Goal: Transaction & Acquisition: Purchase product/service

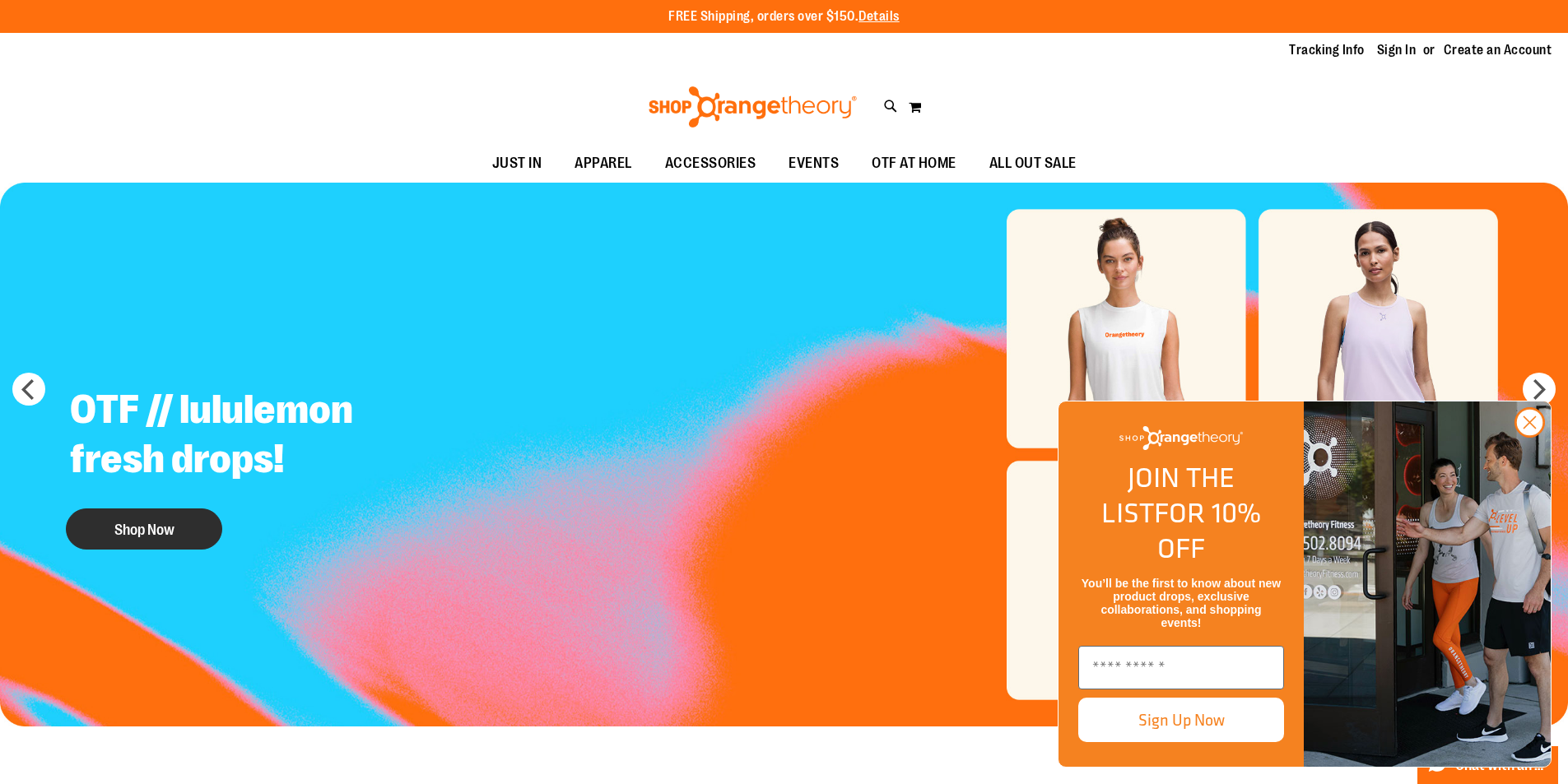
click at [163, 522] on button "Shop Now" at bounding box center [144, 529] width 156 height 41
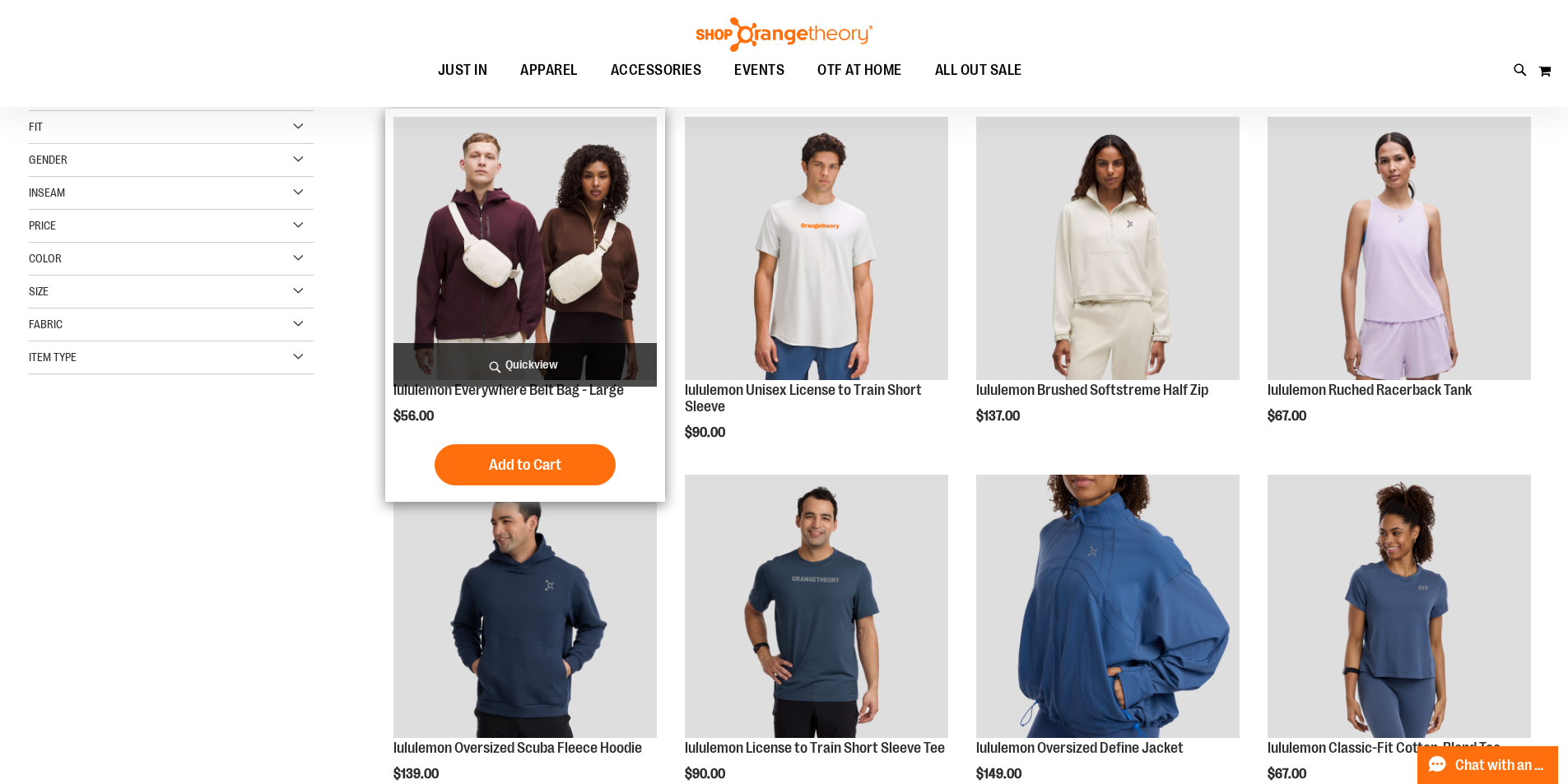
scroll to position [246, 0]
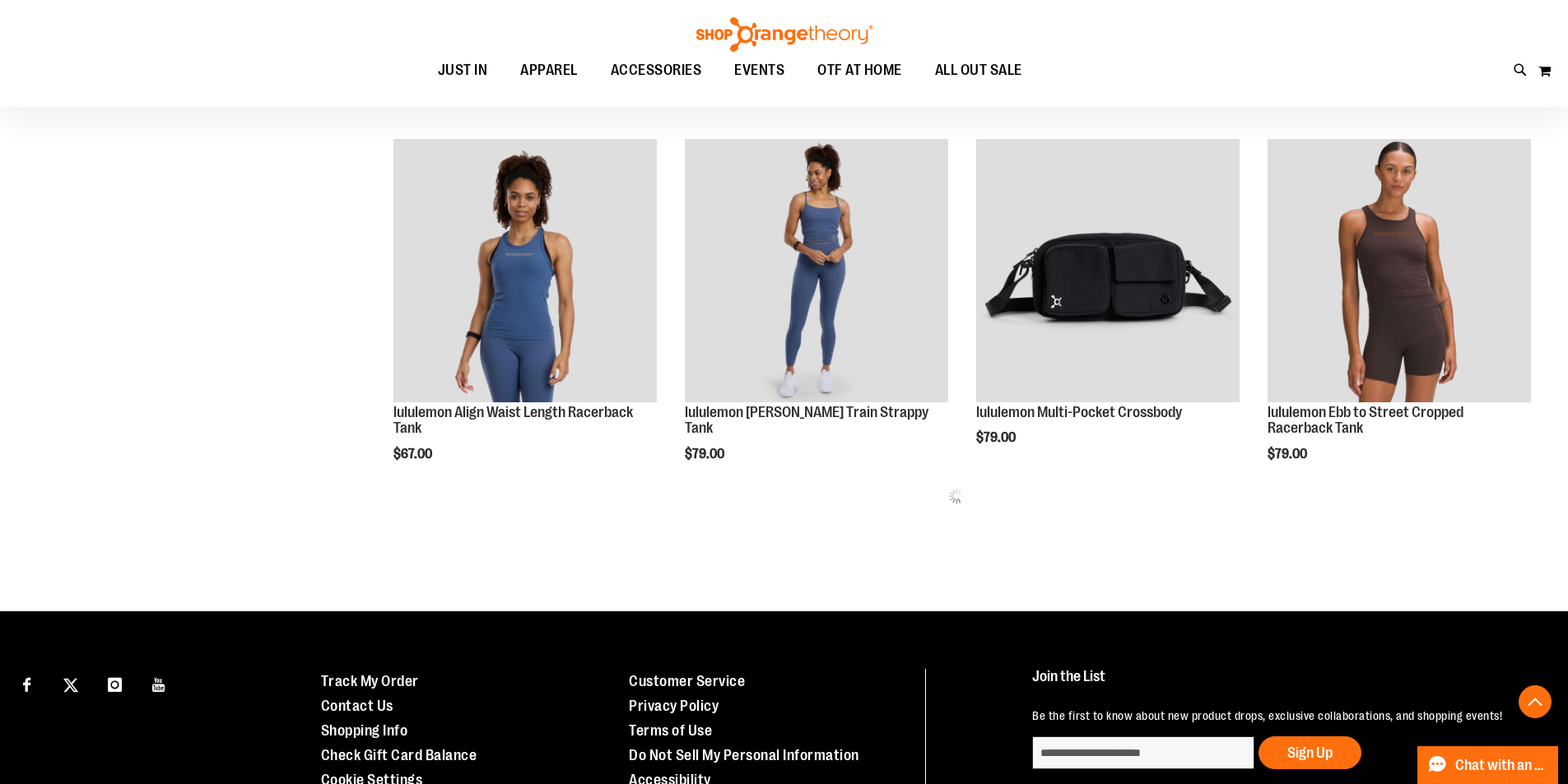
scroll to position [821, 0]
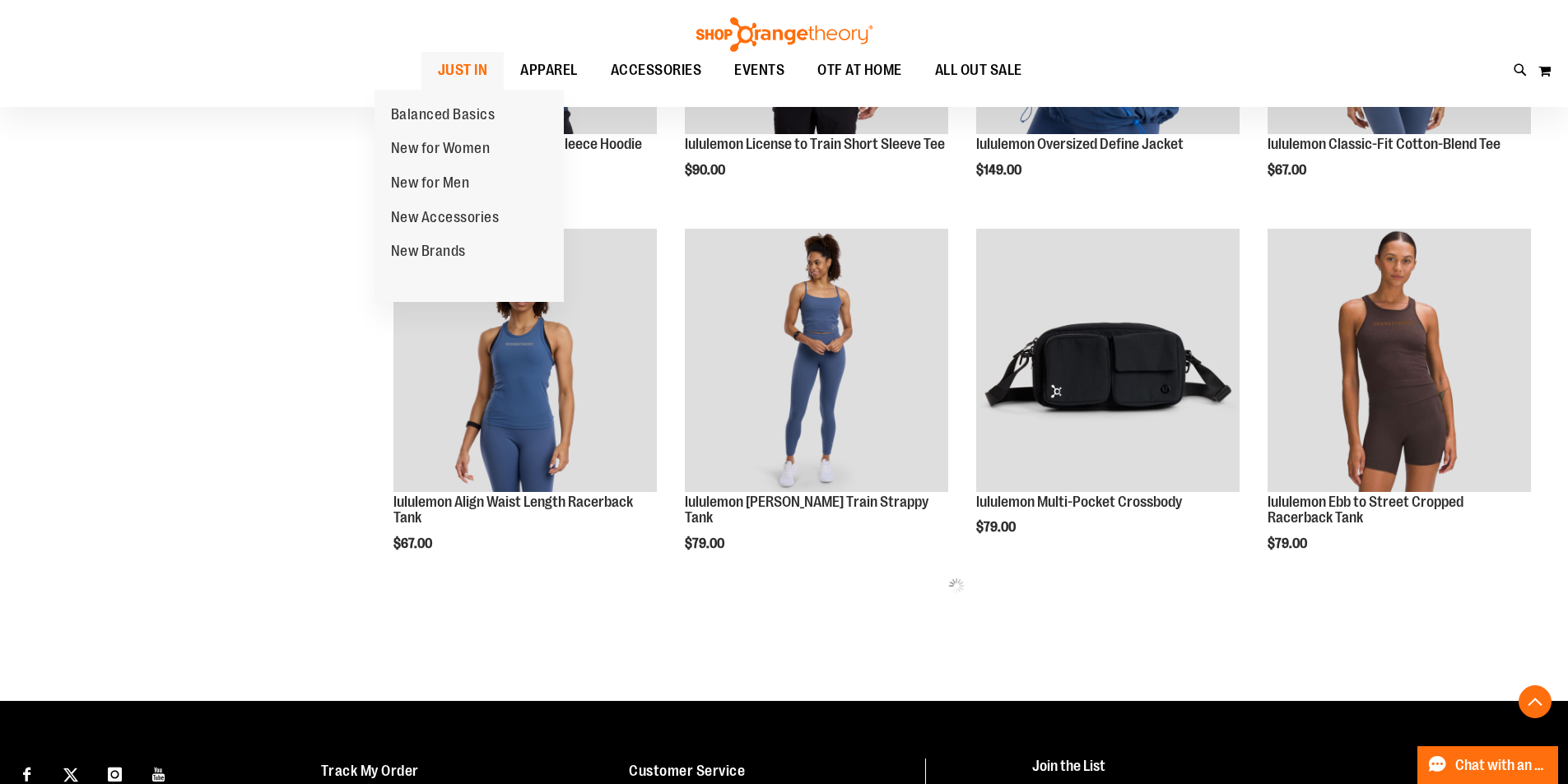
click at [438, 62] on span "JUST IN" at bounding box center [463, 70] width 50 height 37
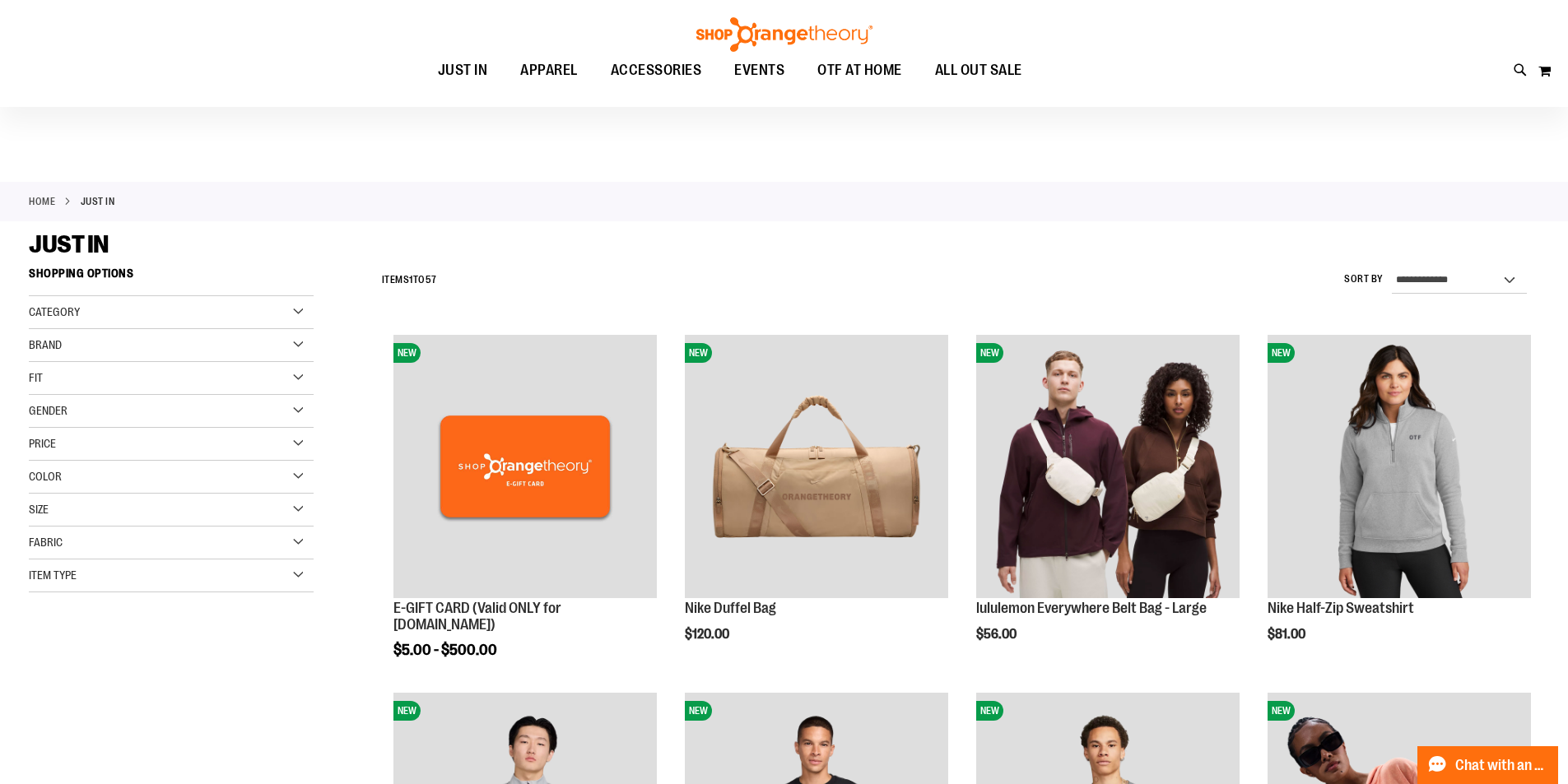
scroll to position [246, 0]
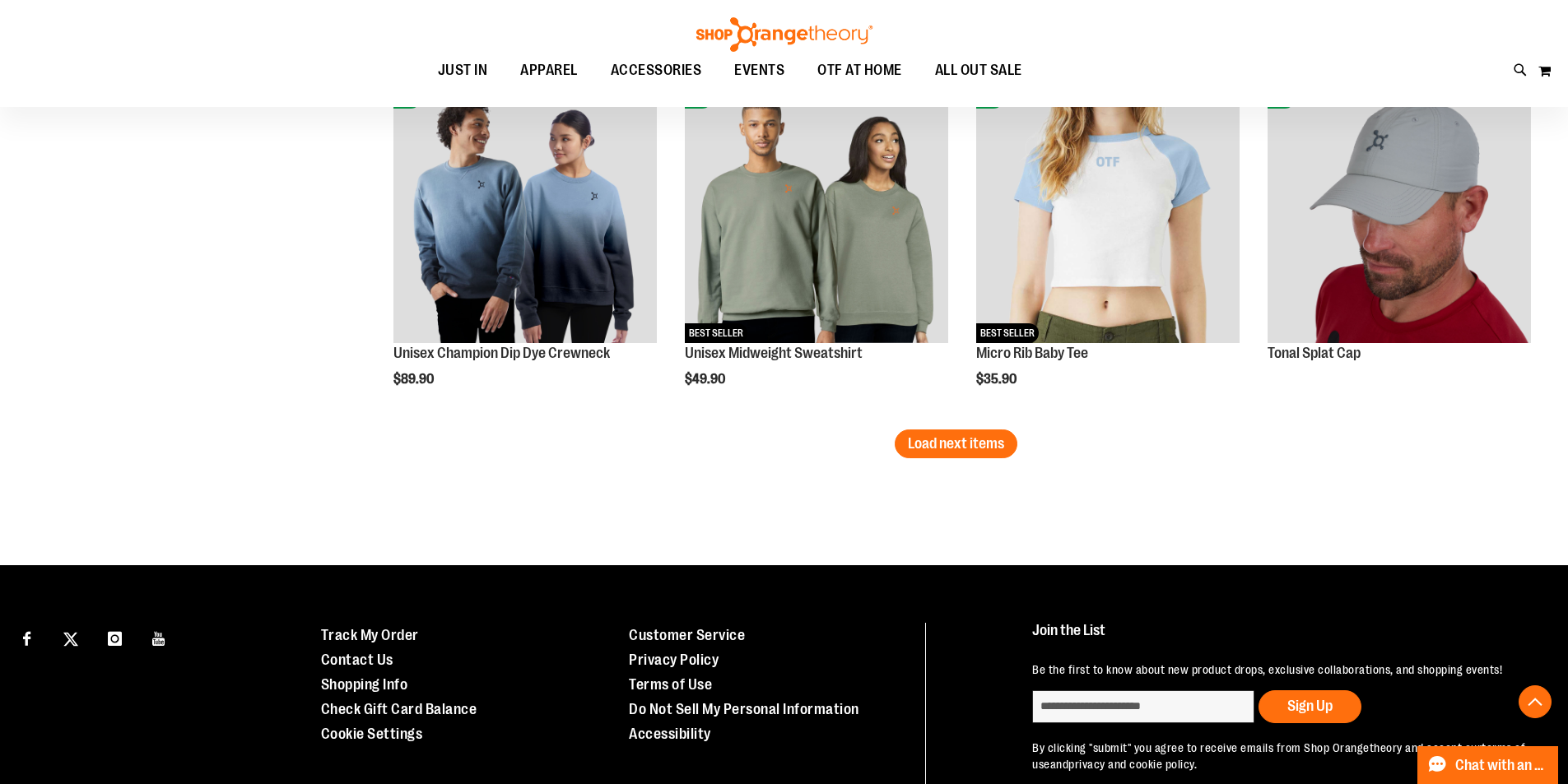
scroll to position [3124, 0]
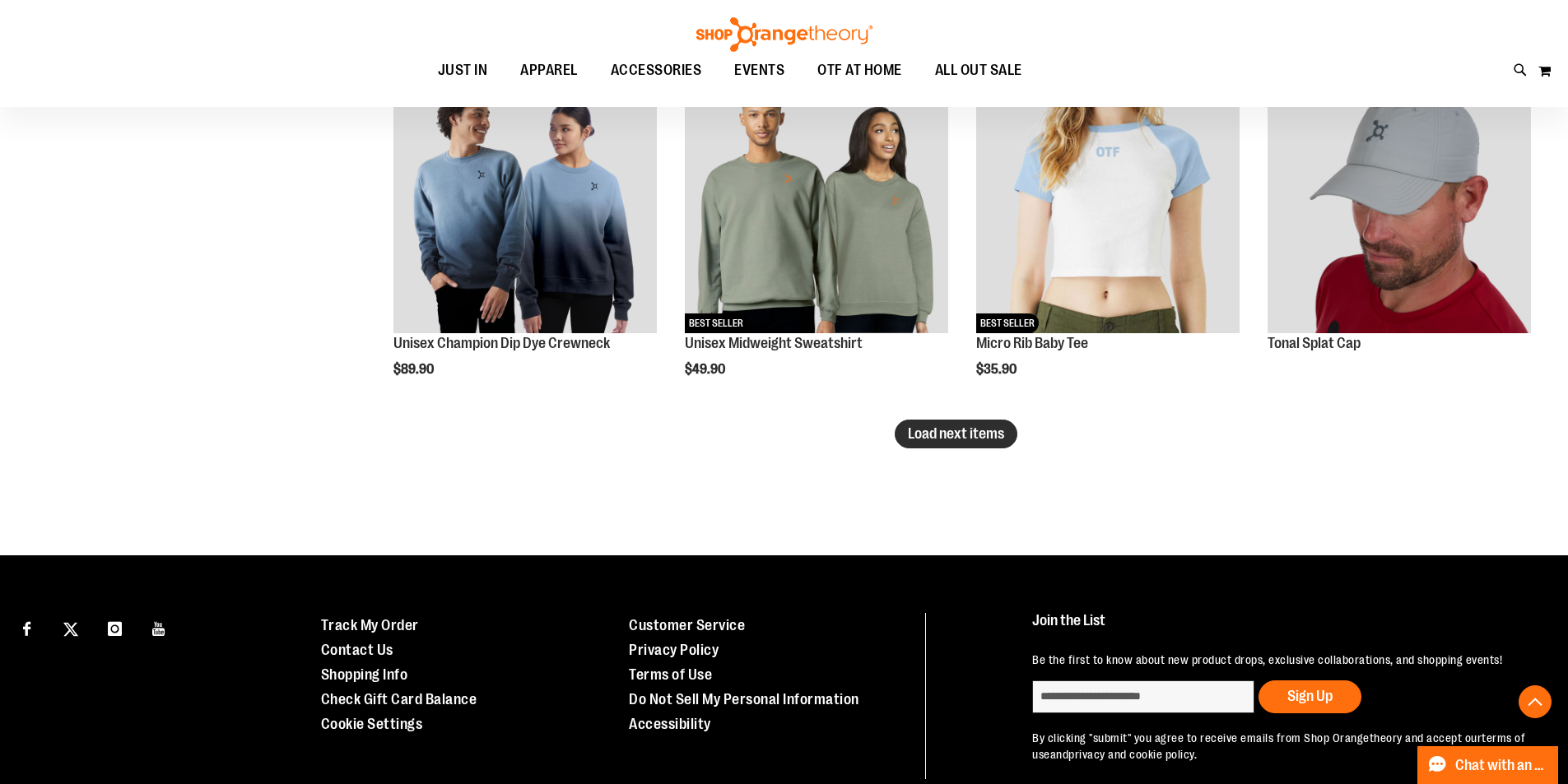
click at [977, 439] on span "Load next items" at bounding box center [956, 433] width 96 height 16
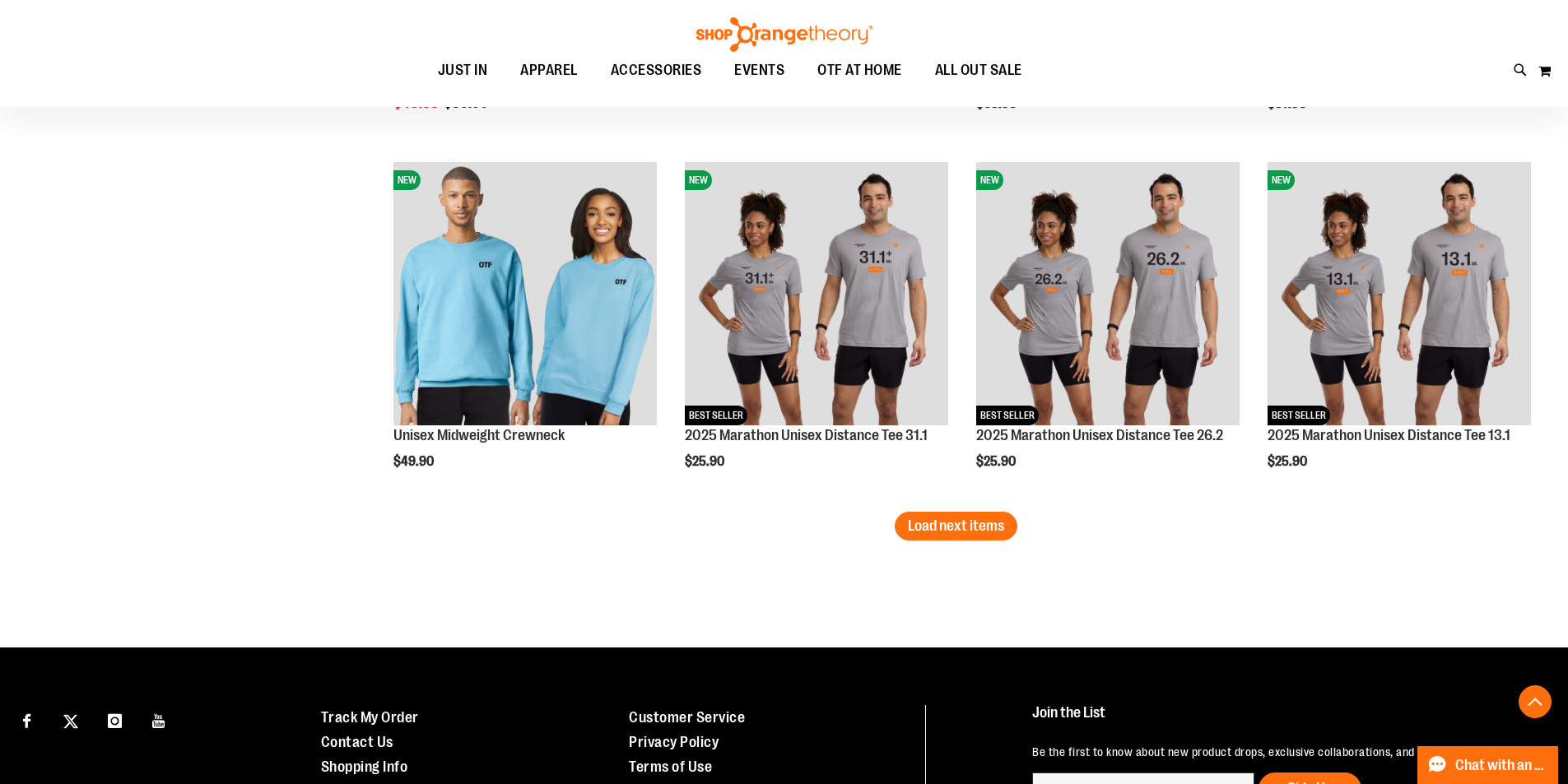
scroll to position [4112, 0]
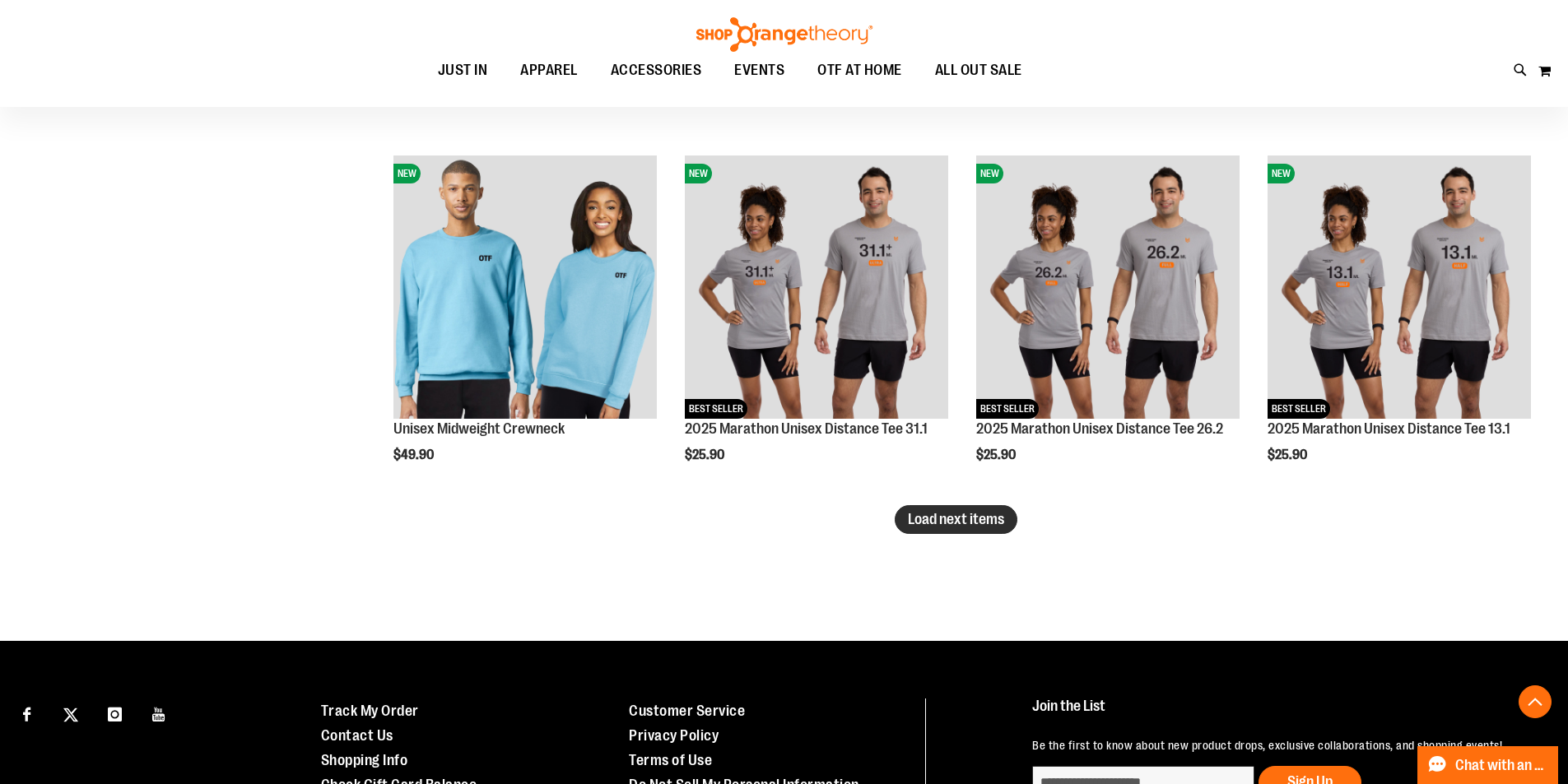
click at [984, 517] on span "Load next items" at bounding box center [956, 519] width 96 height 16
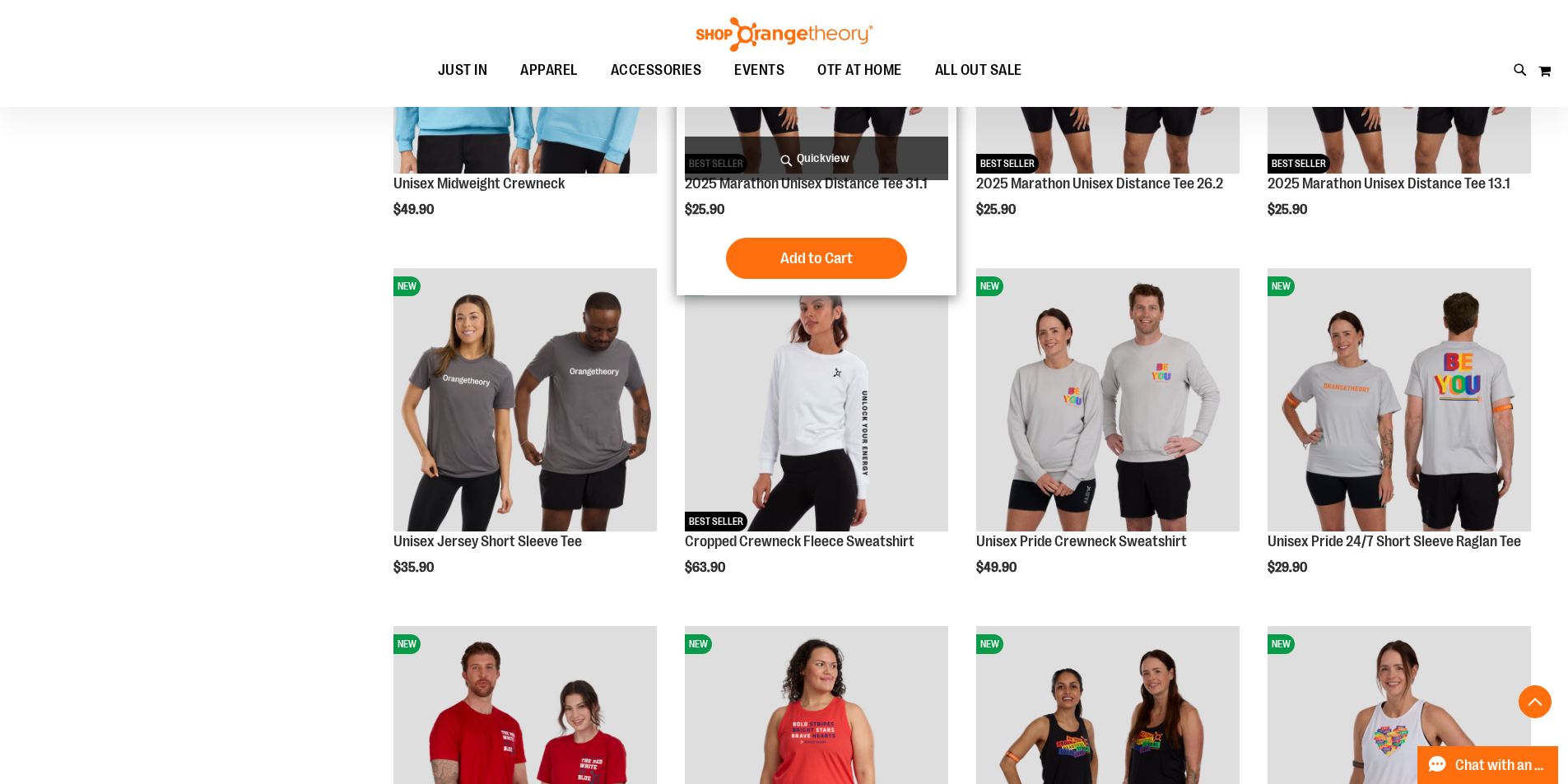
scroll to position [4358, 0]
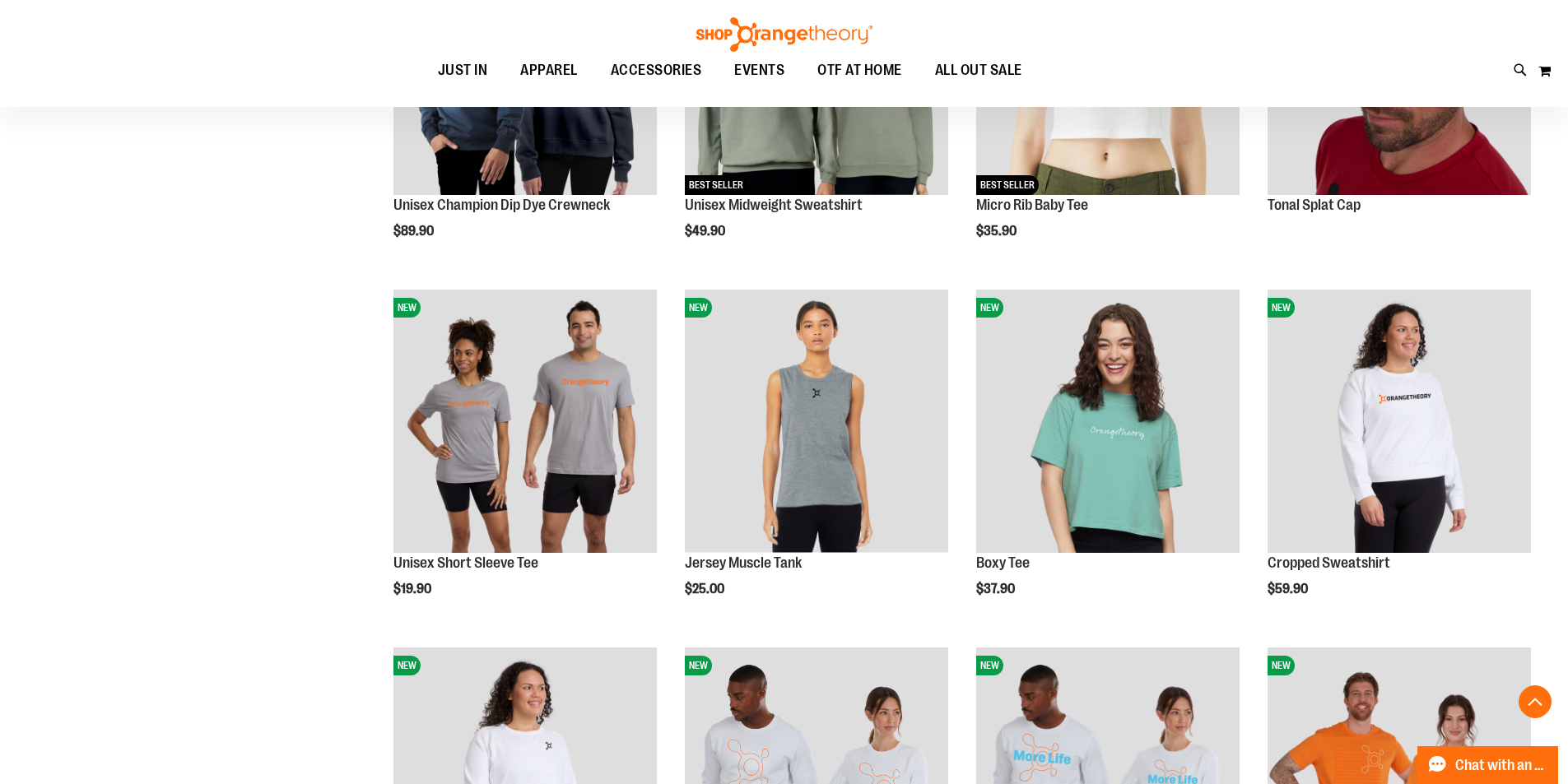
scroll to position [2770, 0]
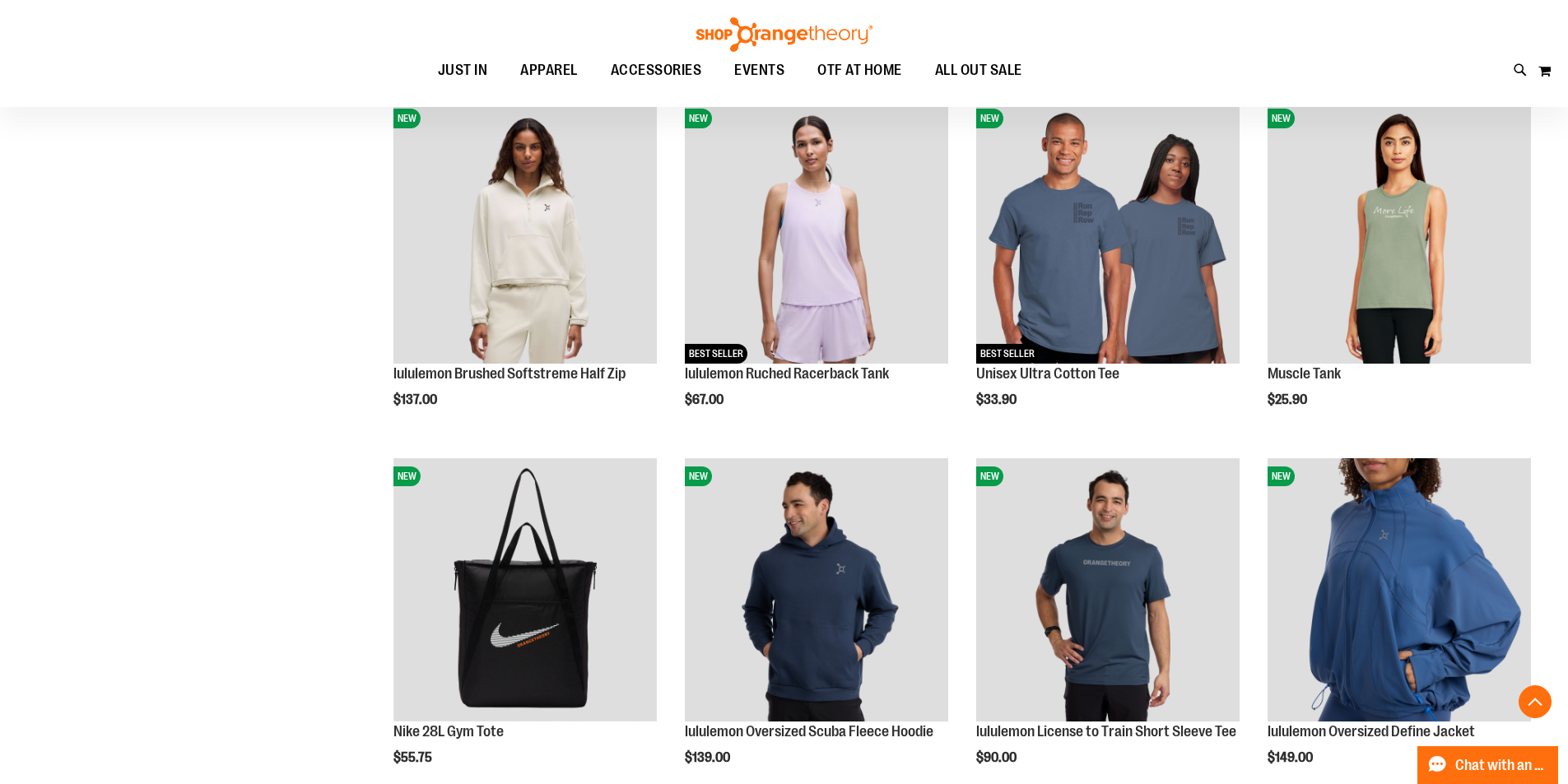
scroll to position [1289, 0]
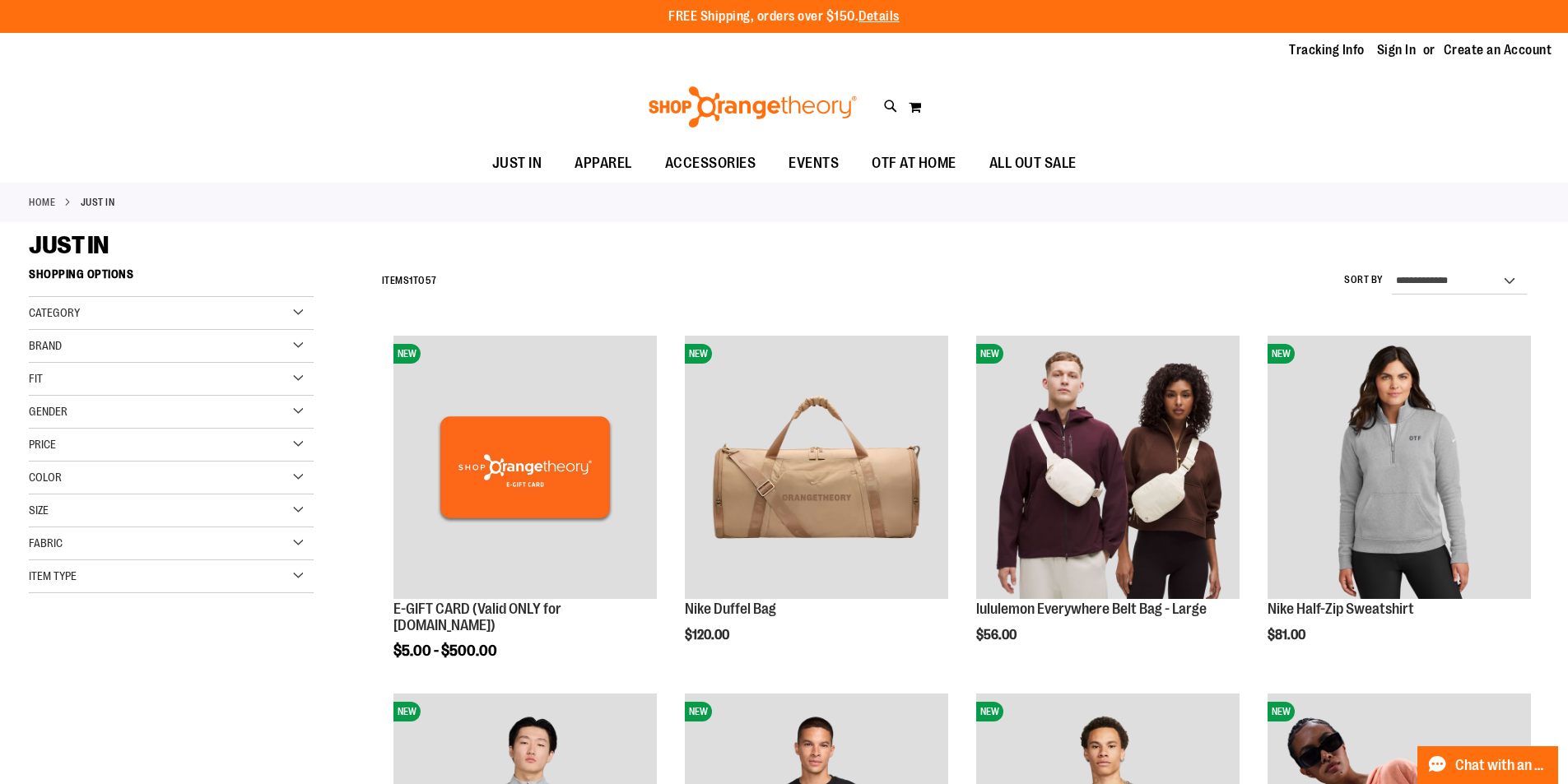
click at [38, 202] on link "Home" at bounding box center [42, 202] width 27 height 15
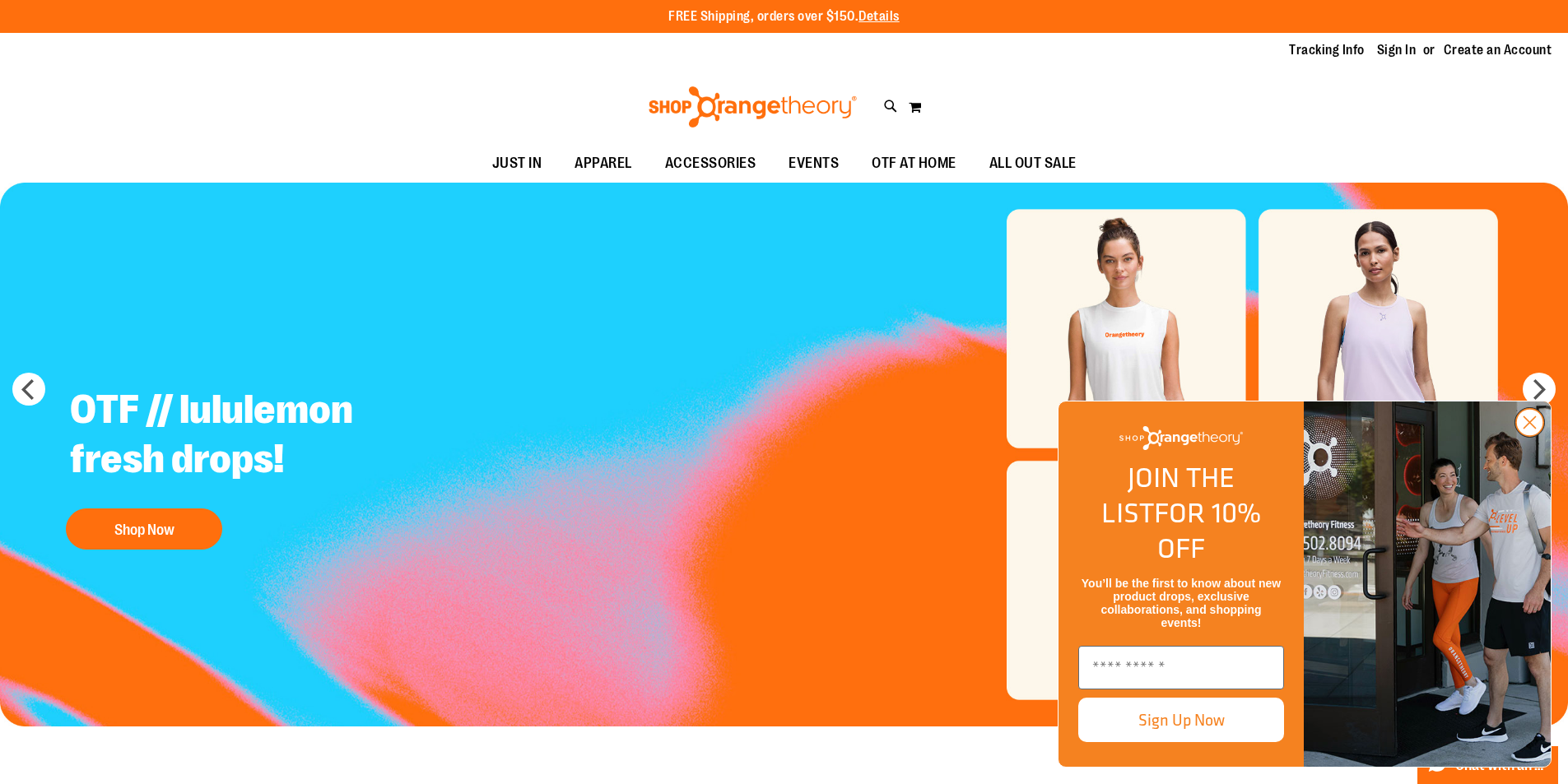
click at [1543, 436] on circle "Close dialog" at bounding box center [1530, 422] width 27 height 27
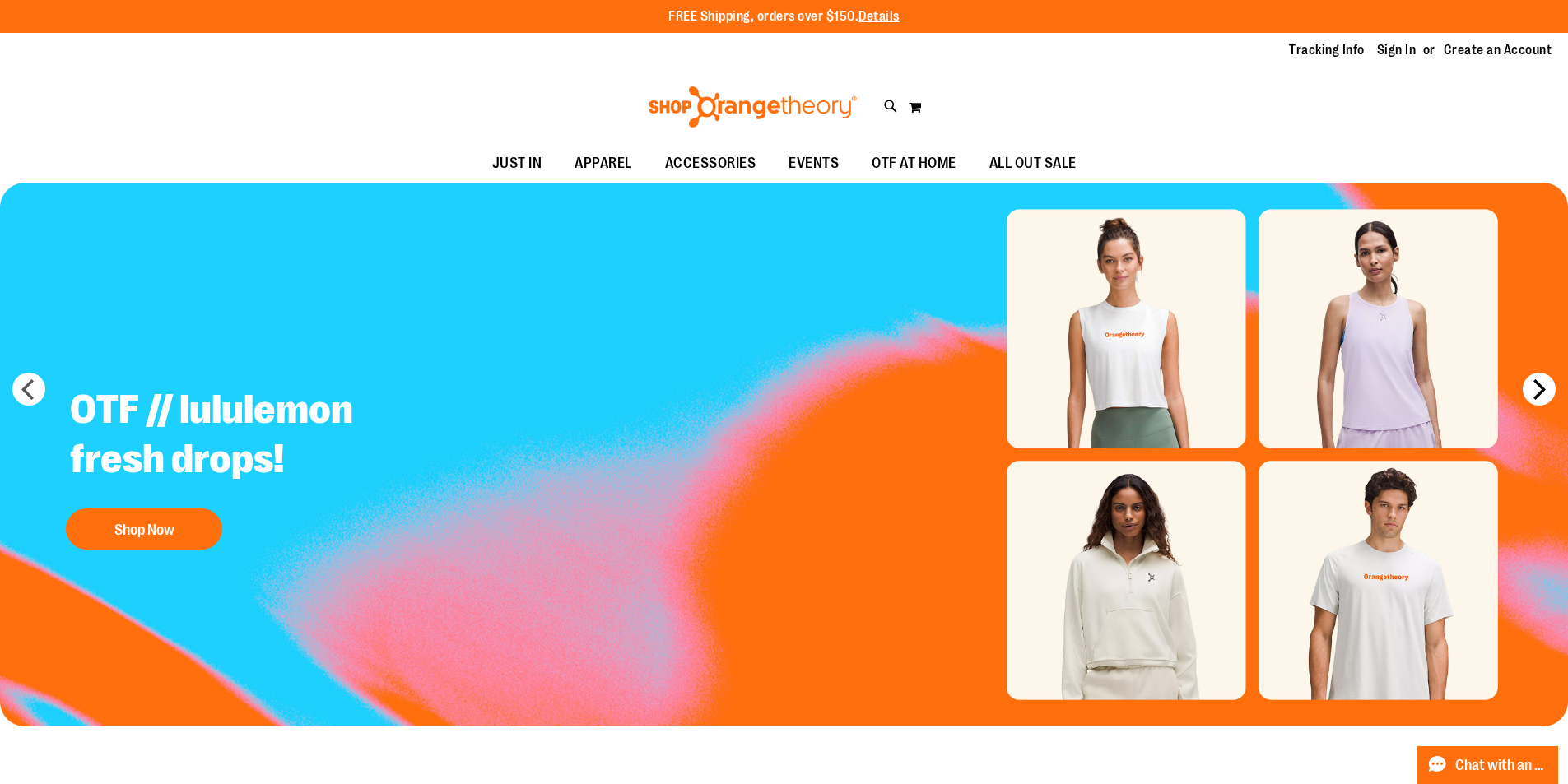
click at [1540, 386] on button "next" at bounding box center [1539, 388] width 33 height 33
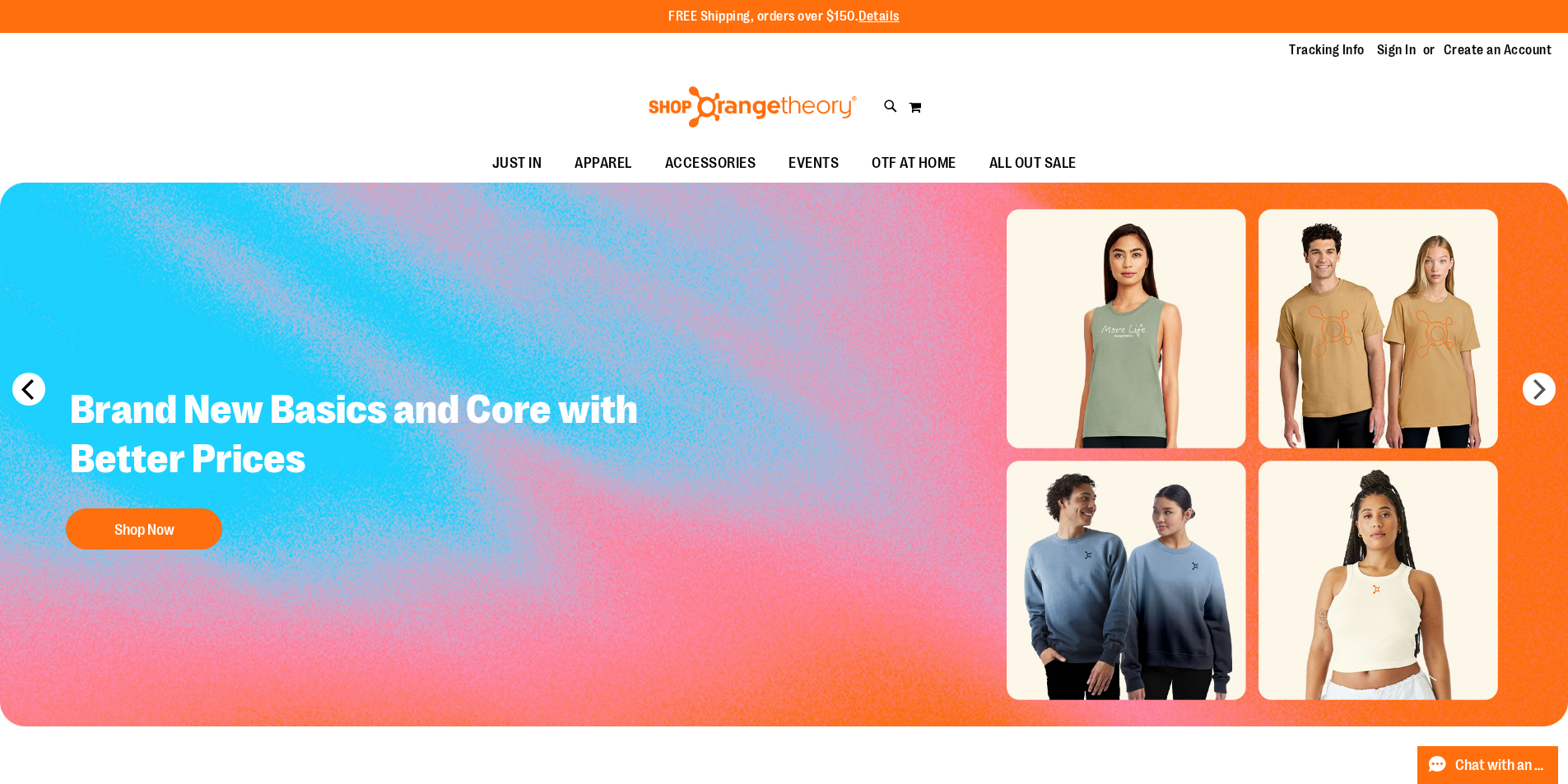
click at [26, 384] on button "prev" at bounding box center [29, 388] width 33 height 33
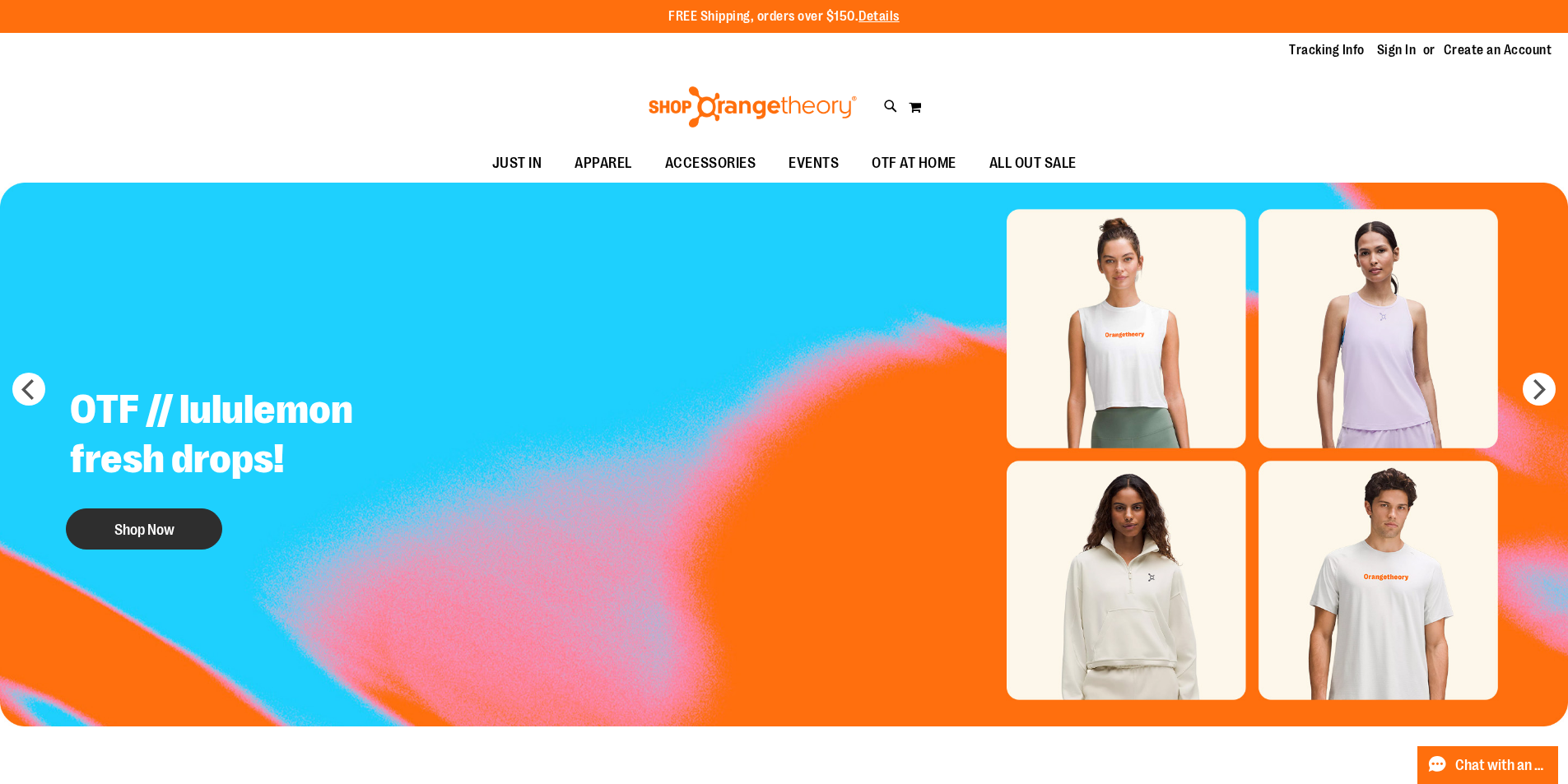
click at [144, 528] on button "Shop Now" at bounding box center [144, 529] width 156 height 41
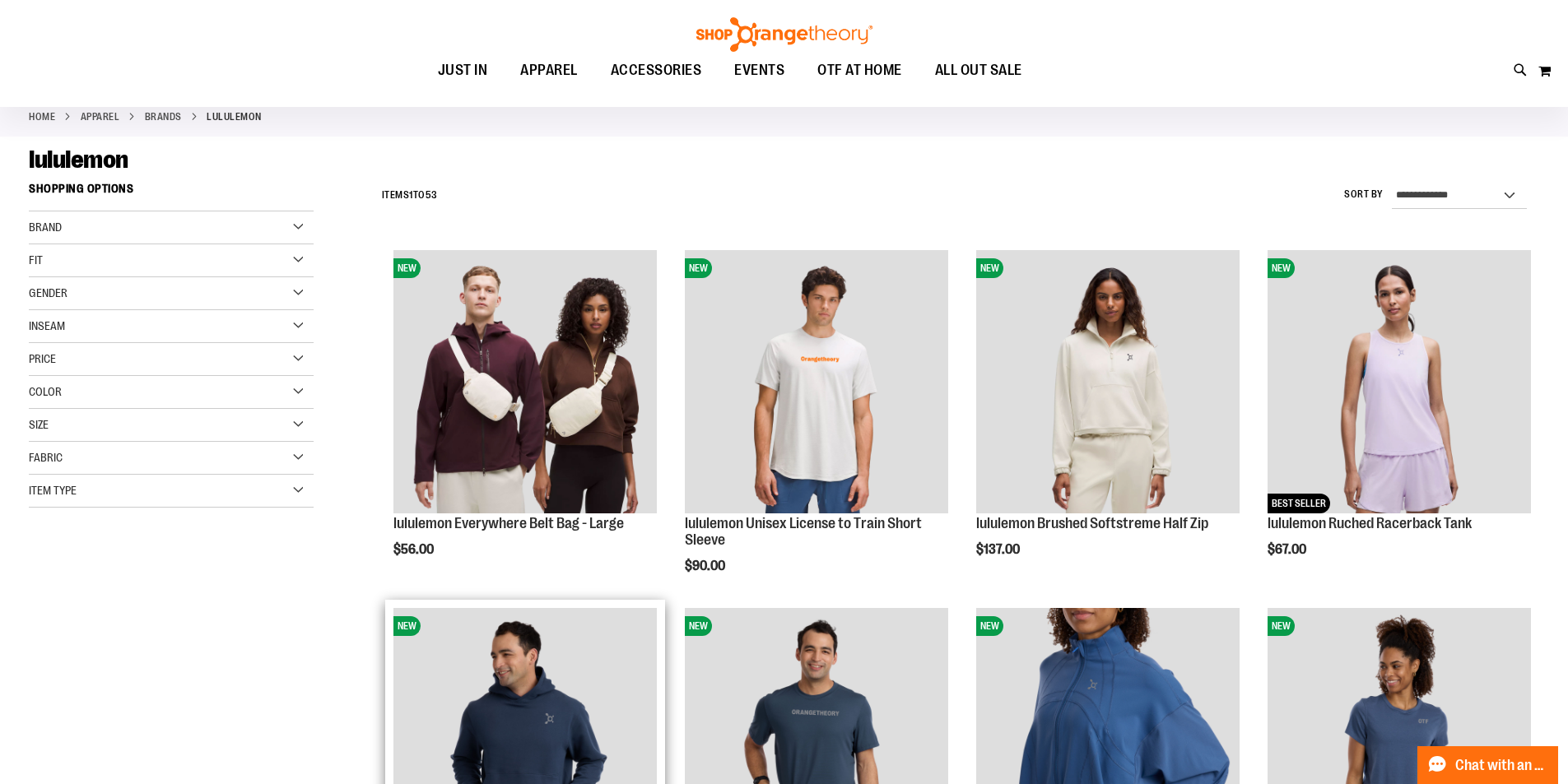
scroll to position [246, 0]
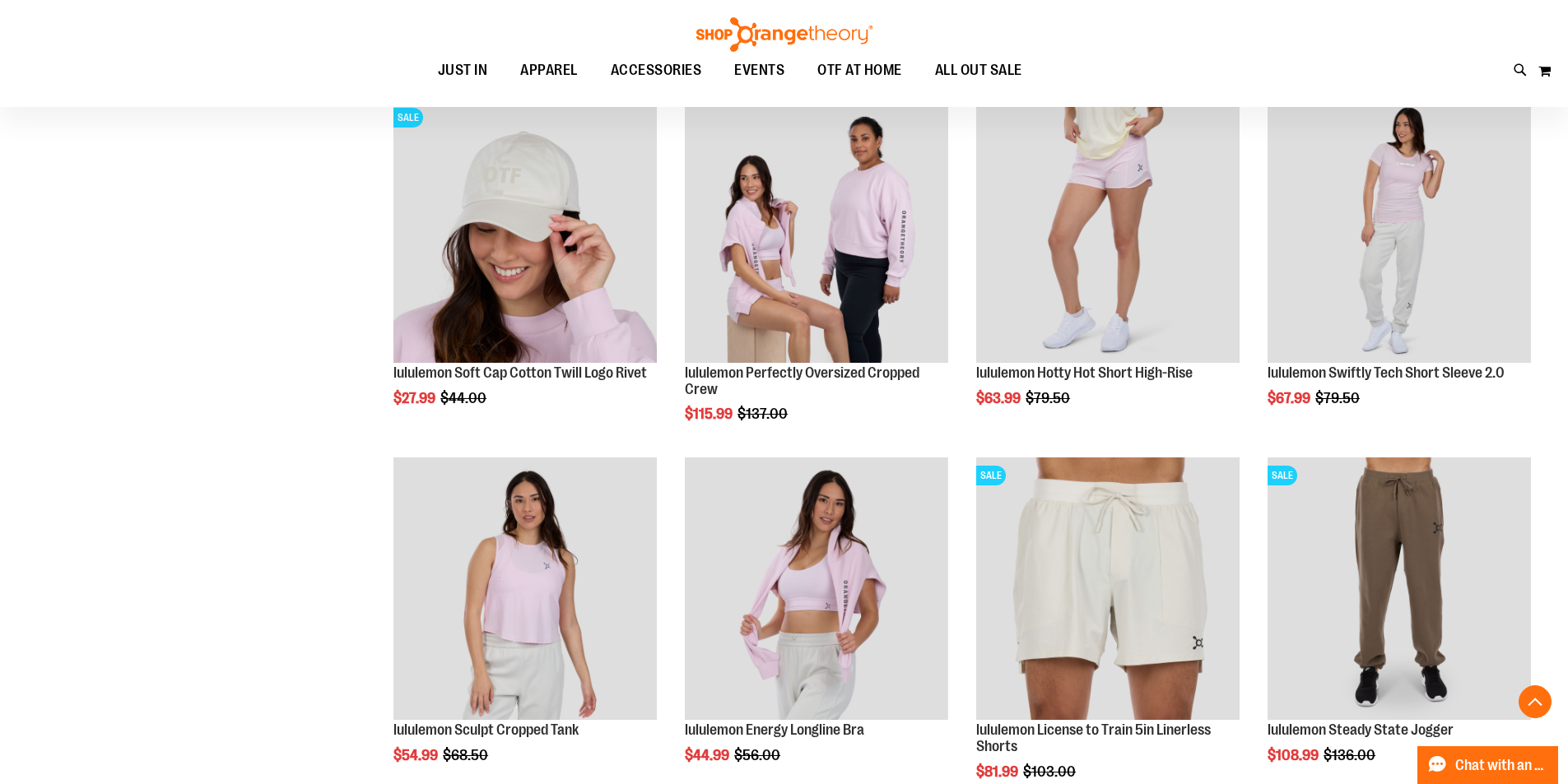
scroll to position [1785, 0]
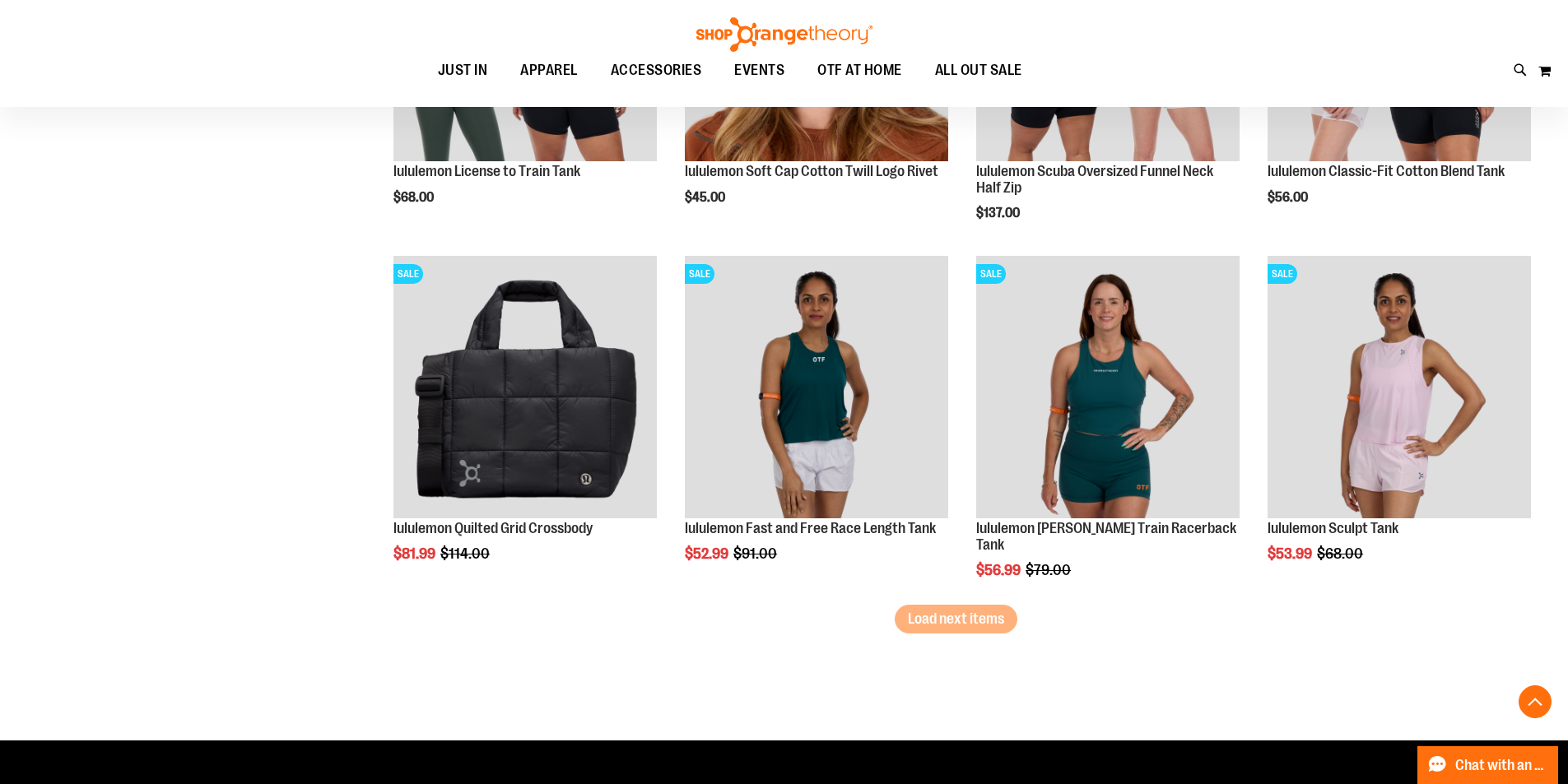
scroll to position [3019, 0]
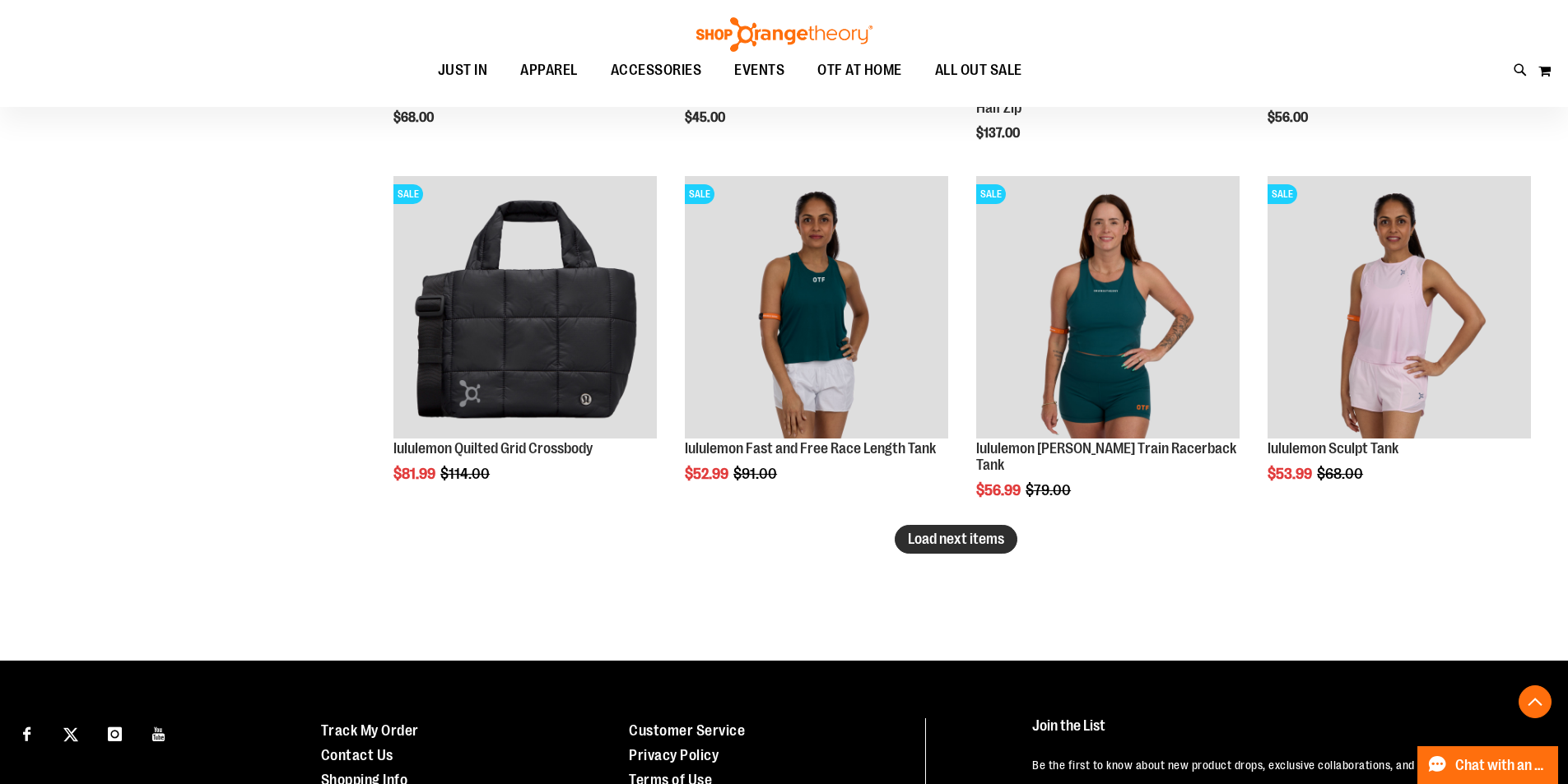
click at [981, 536] on span "Load next items" at bounding box center [956, 539] width 96 height 16
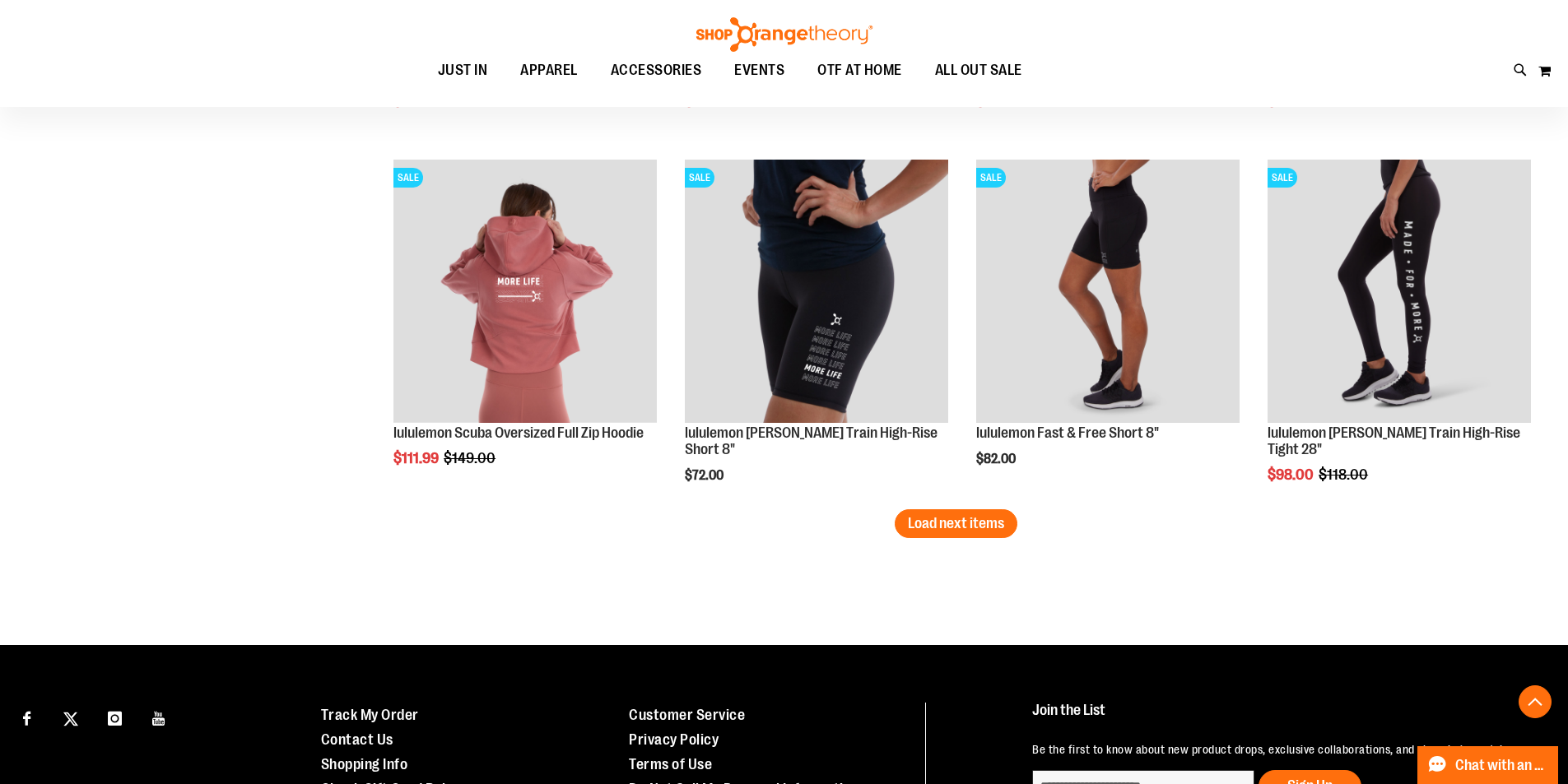
scroll to position [4089, 0]
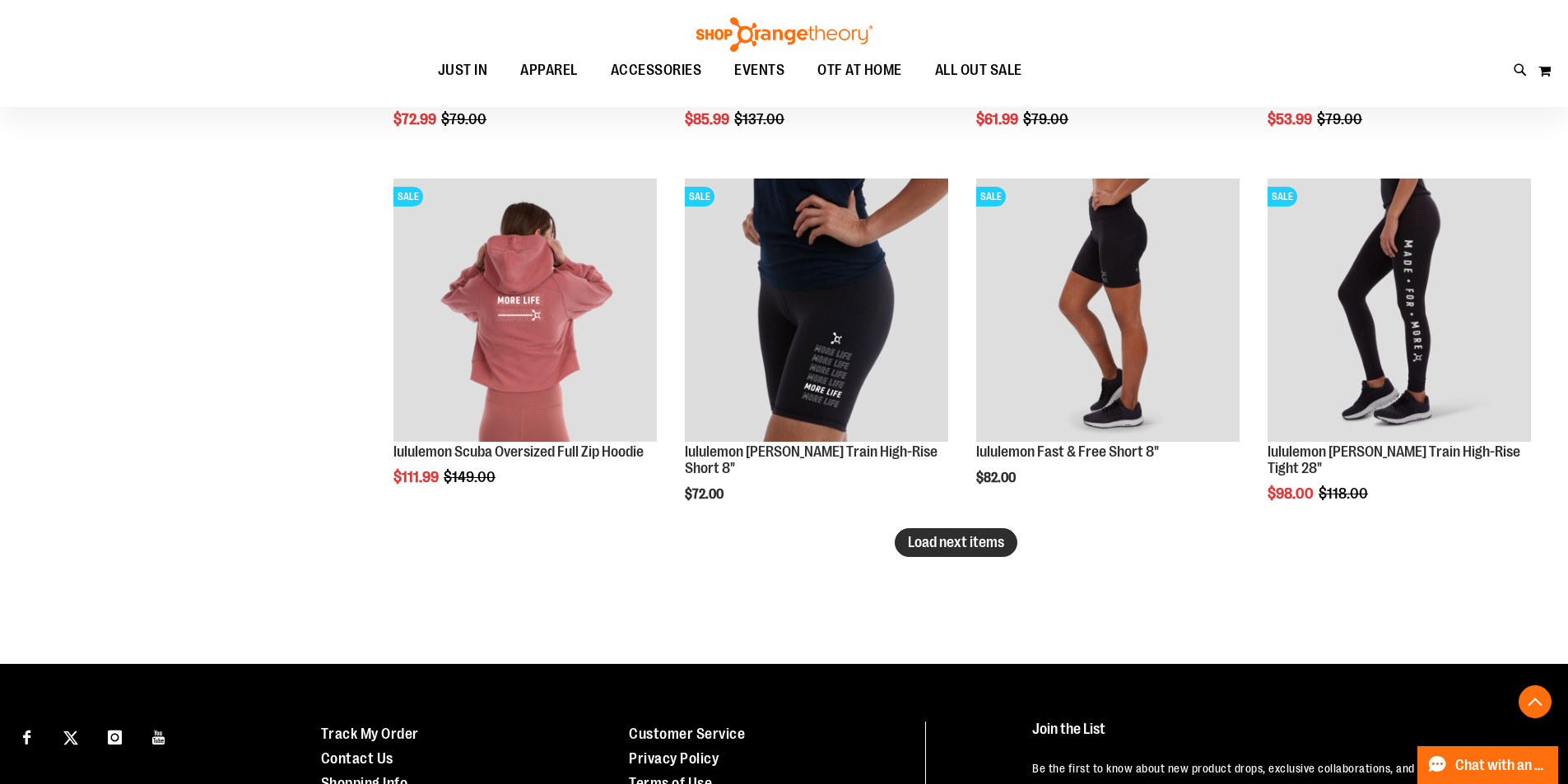
click at [951, 543] on span "Load next items" at bounding box center [956, 542] width 96 height 16
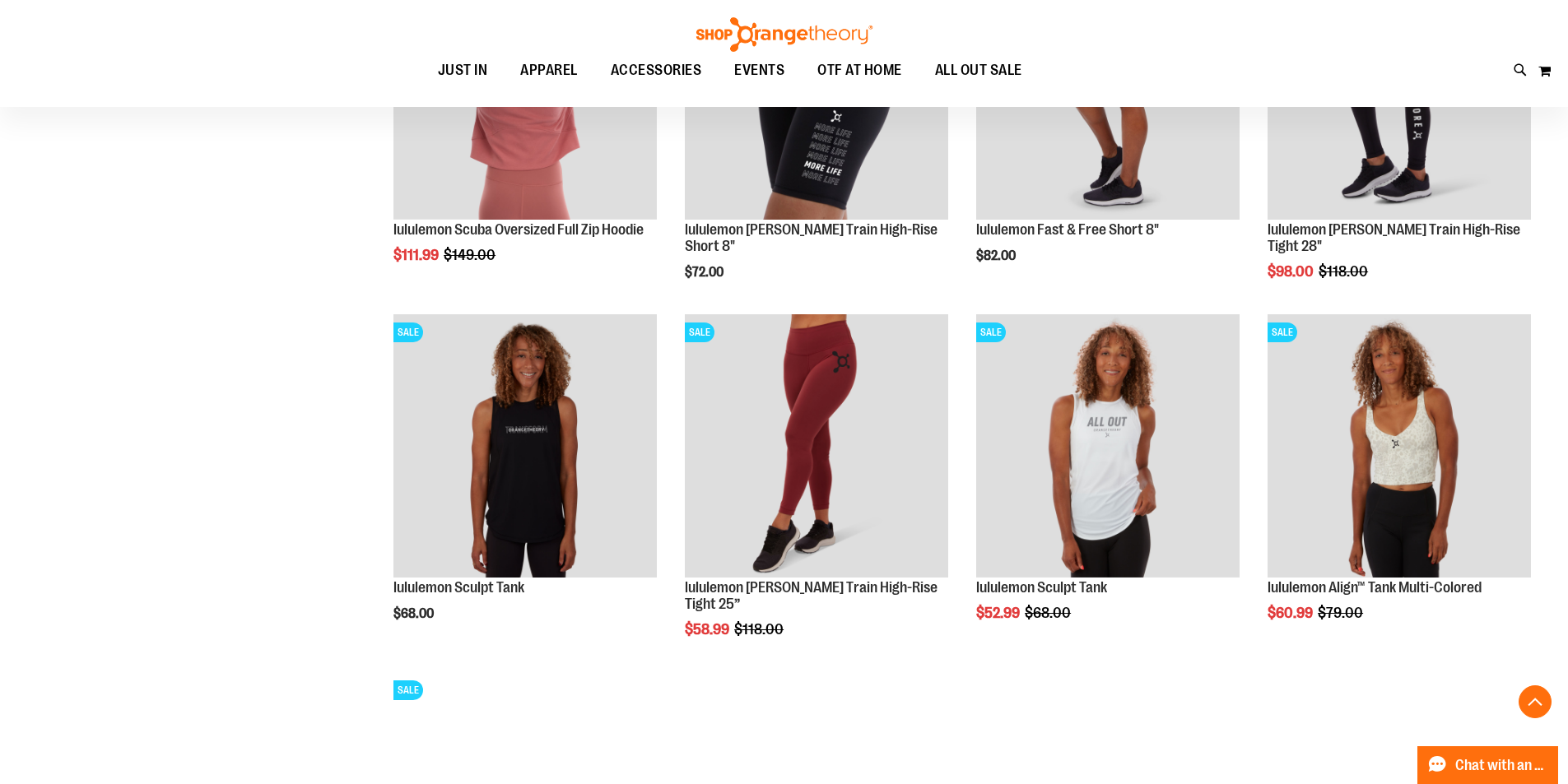
scroll to position [4253, 0]
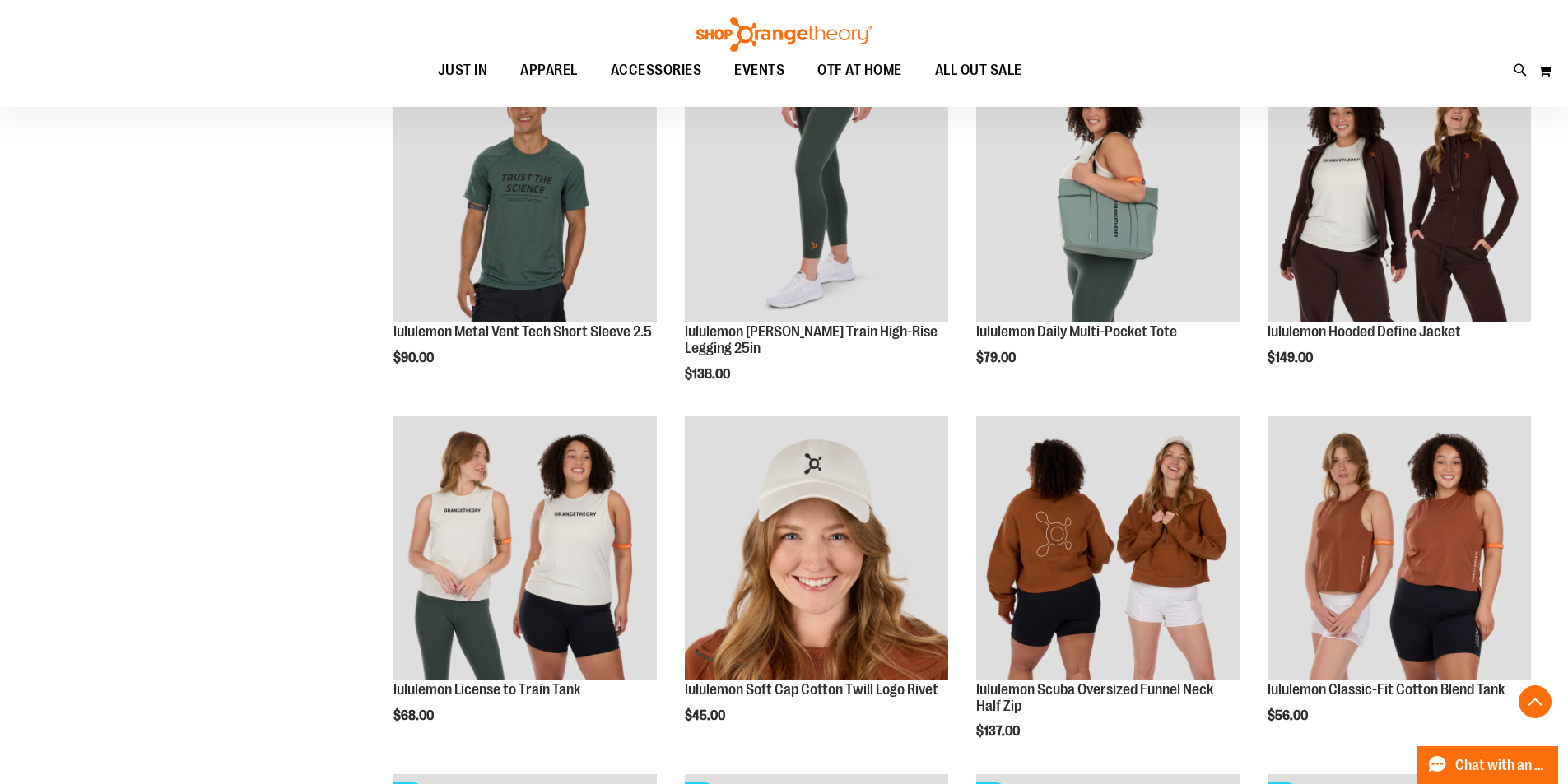
scroll to position [2362, 0]
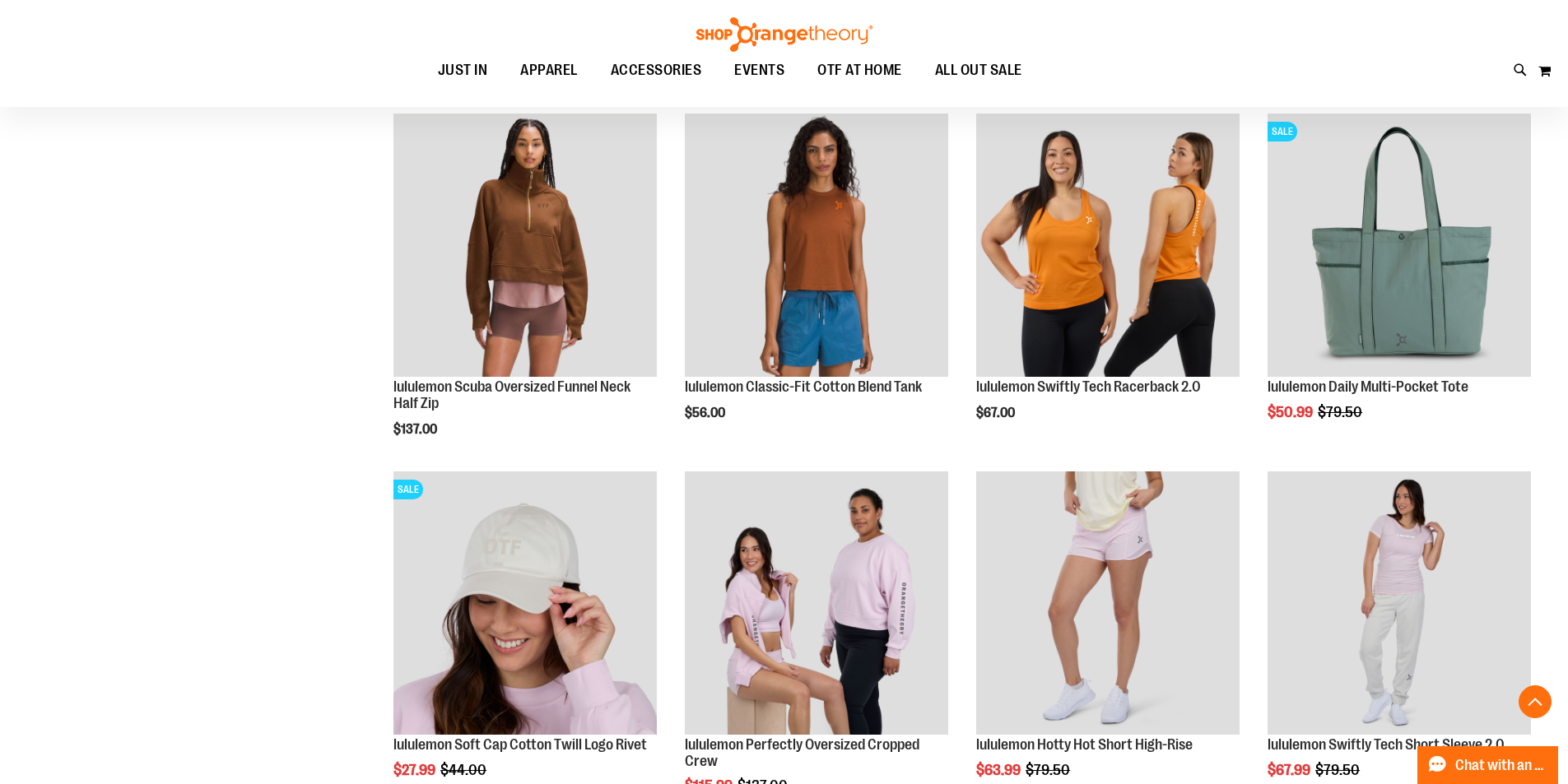
scroll to position [1292, 0]
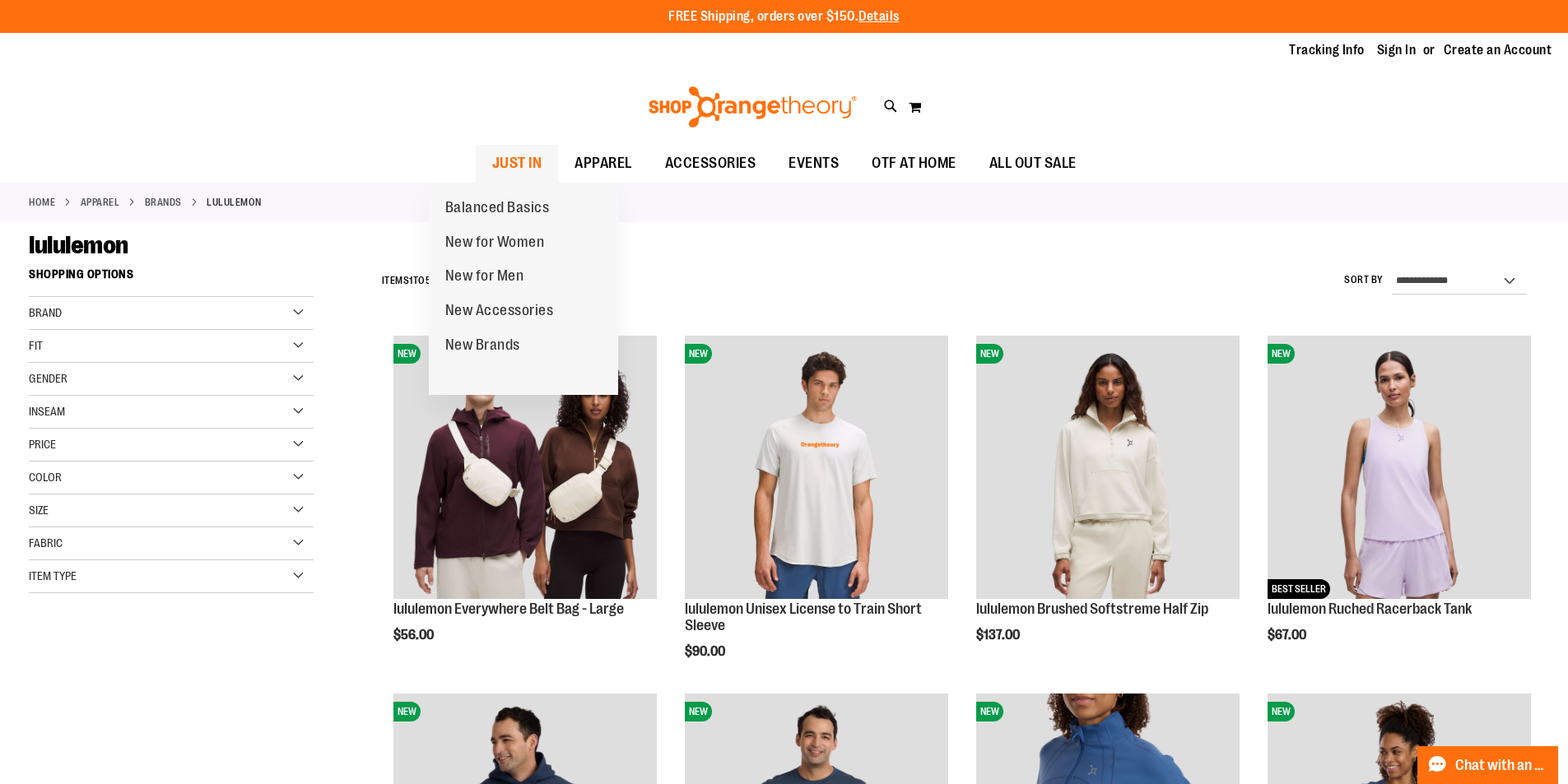
click at [492, 161] on span "JUST IN" at bounding box center [517, 163] width 50 height 37
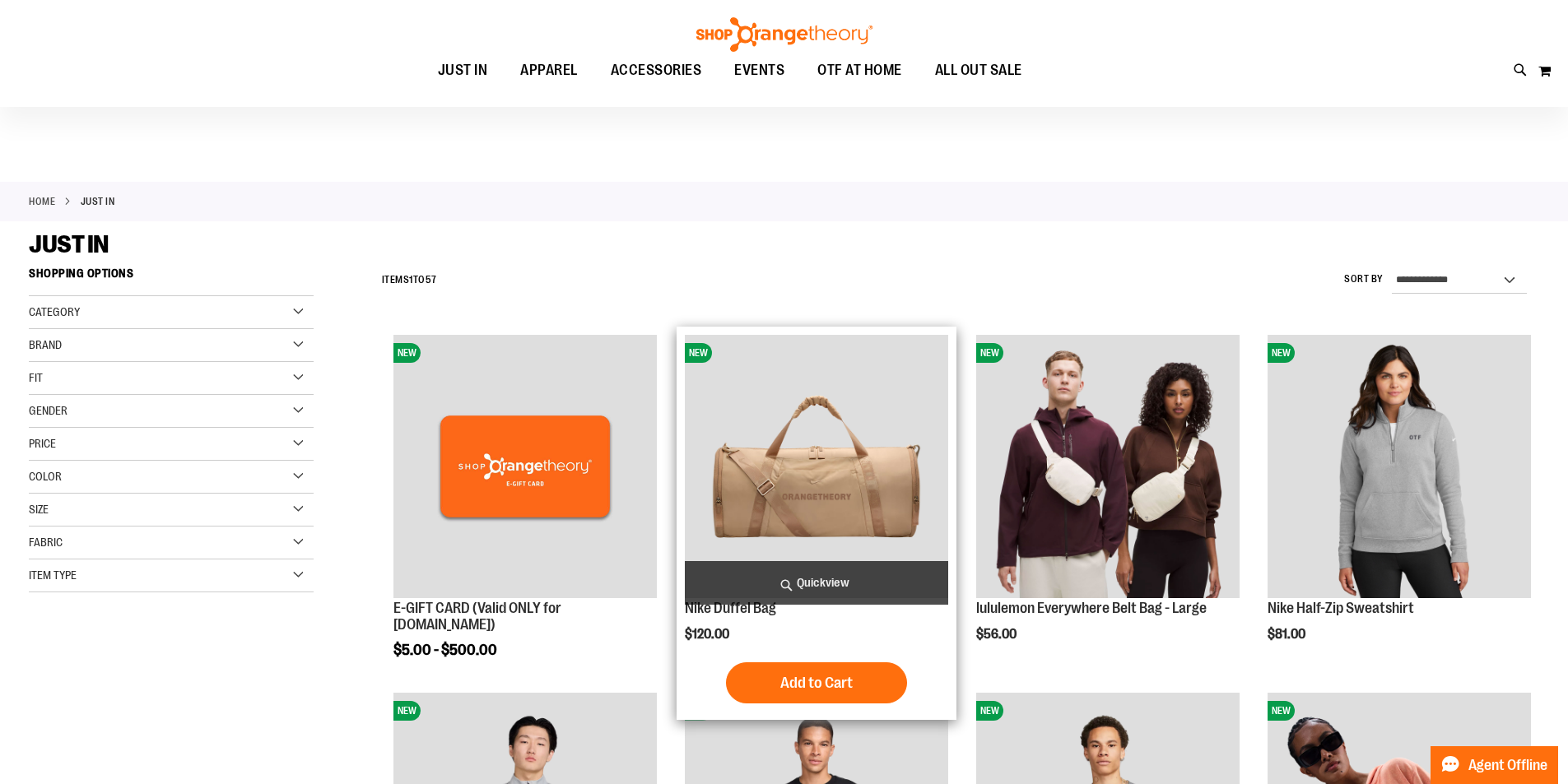
scroll to position [164, 0]
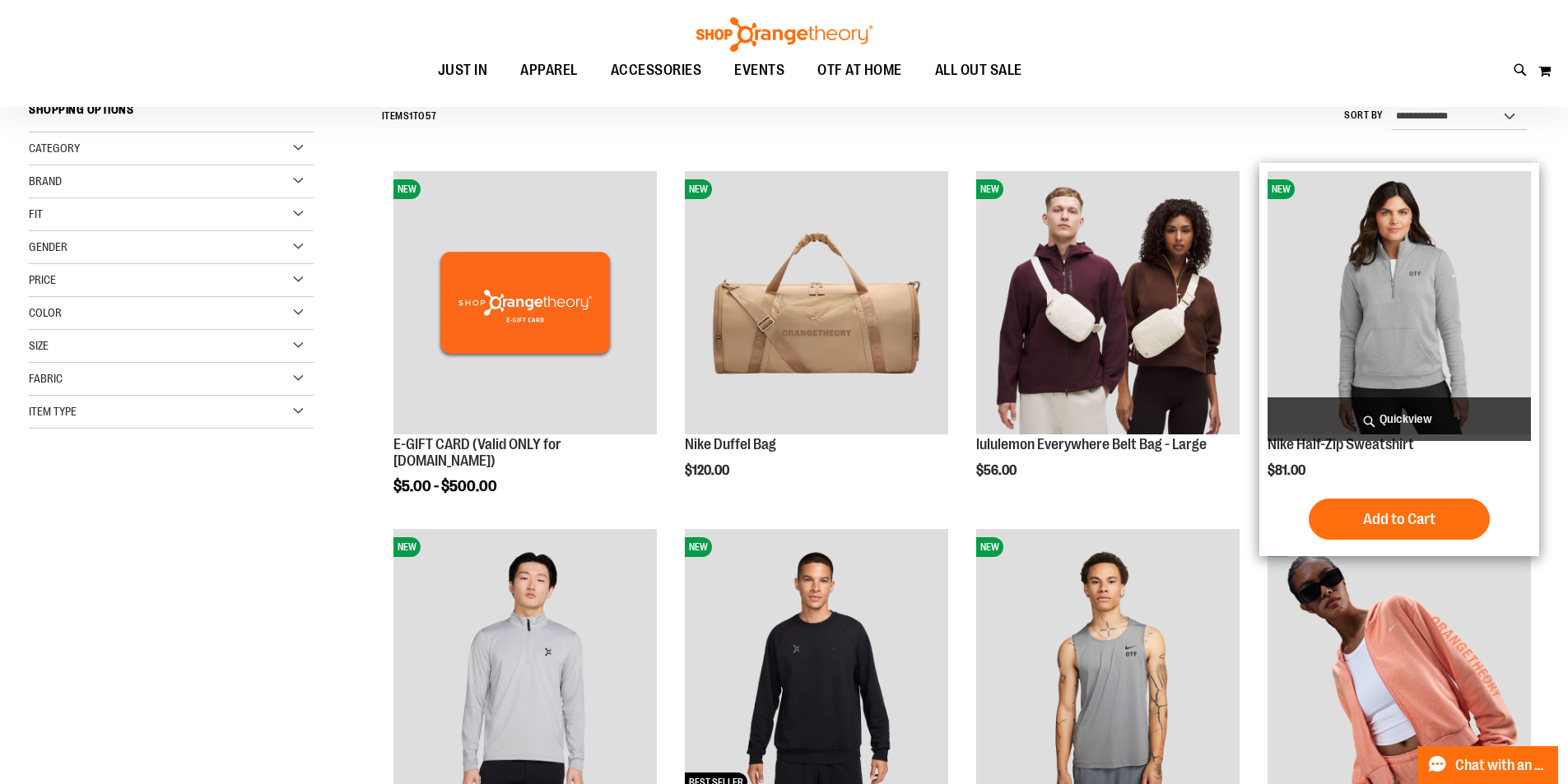
click at [1420, 298] on img "product" at bounding box center [1399, 302] width 263 height 263
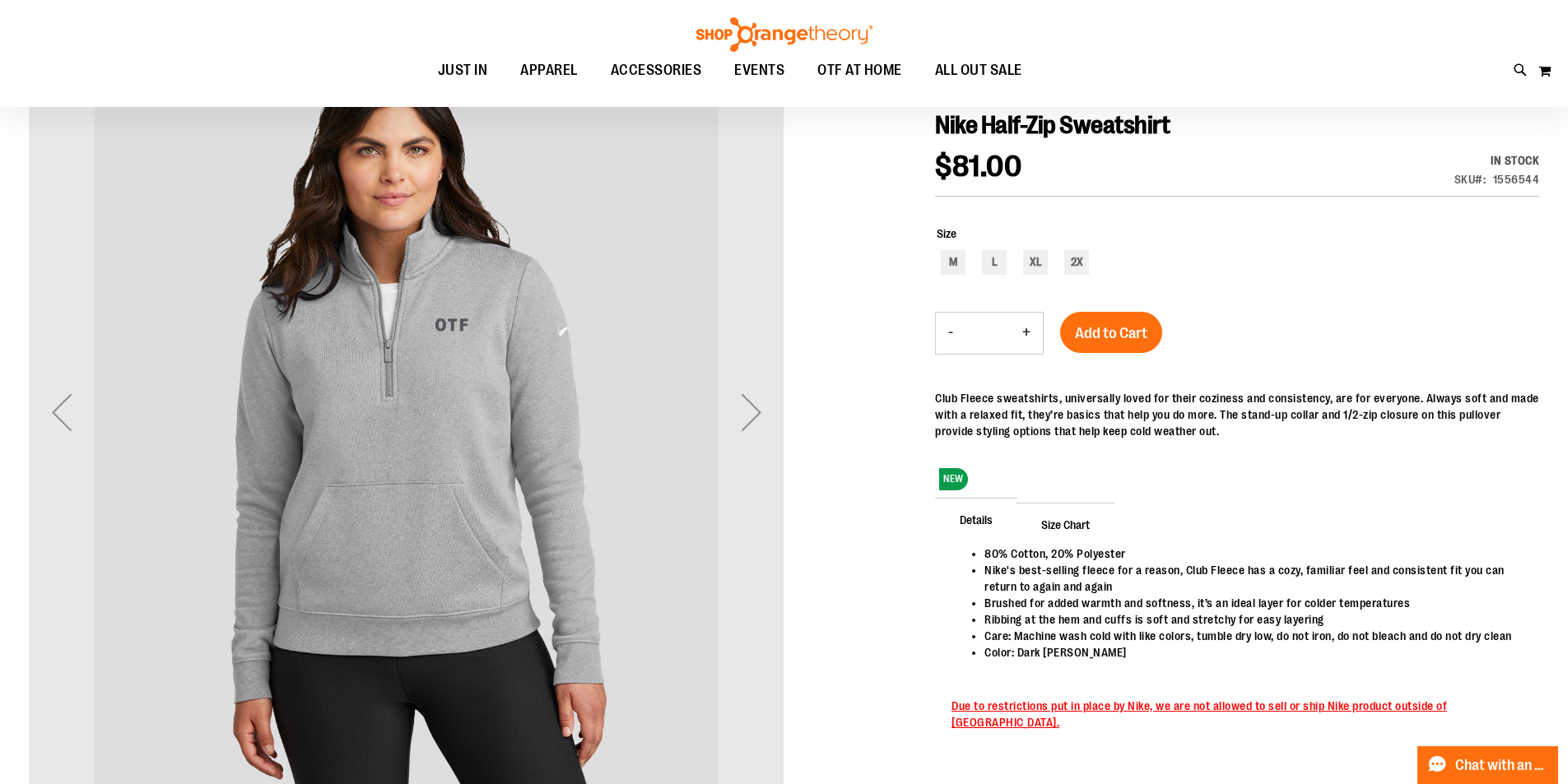
scroll to position [246, 0]
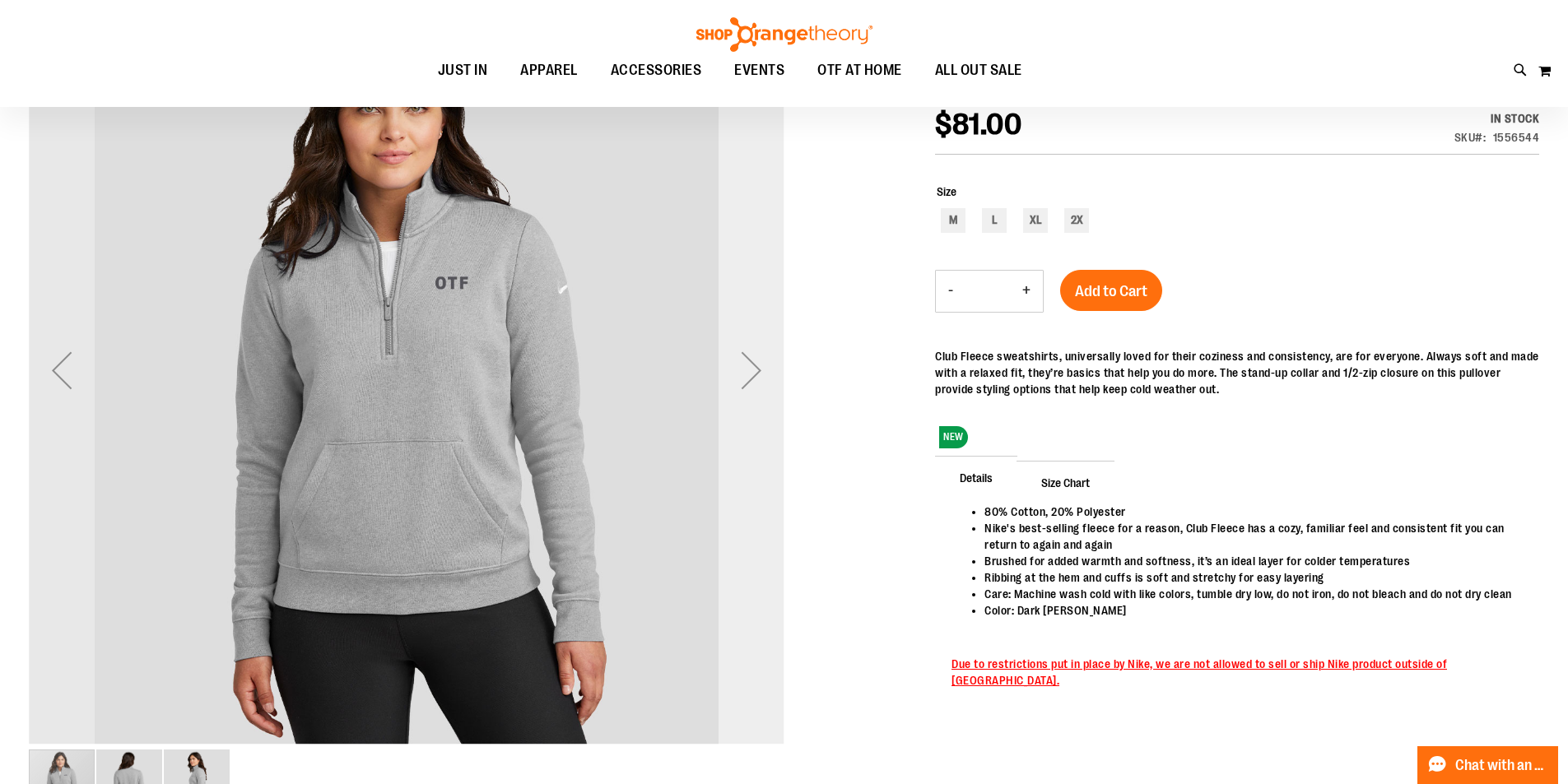
click at [744, 366] on div "Next" at bounding box center [751, 371] width 66 height 66
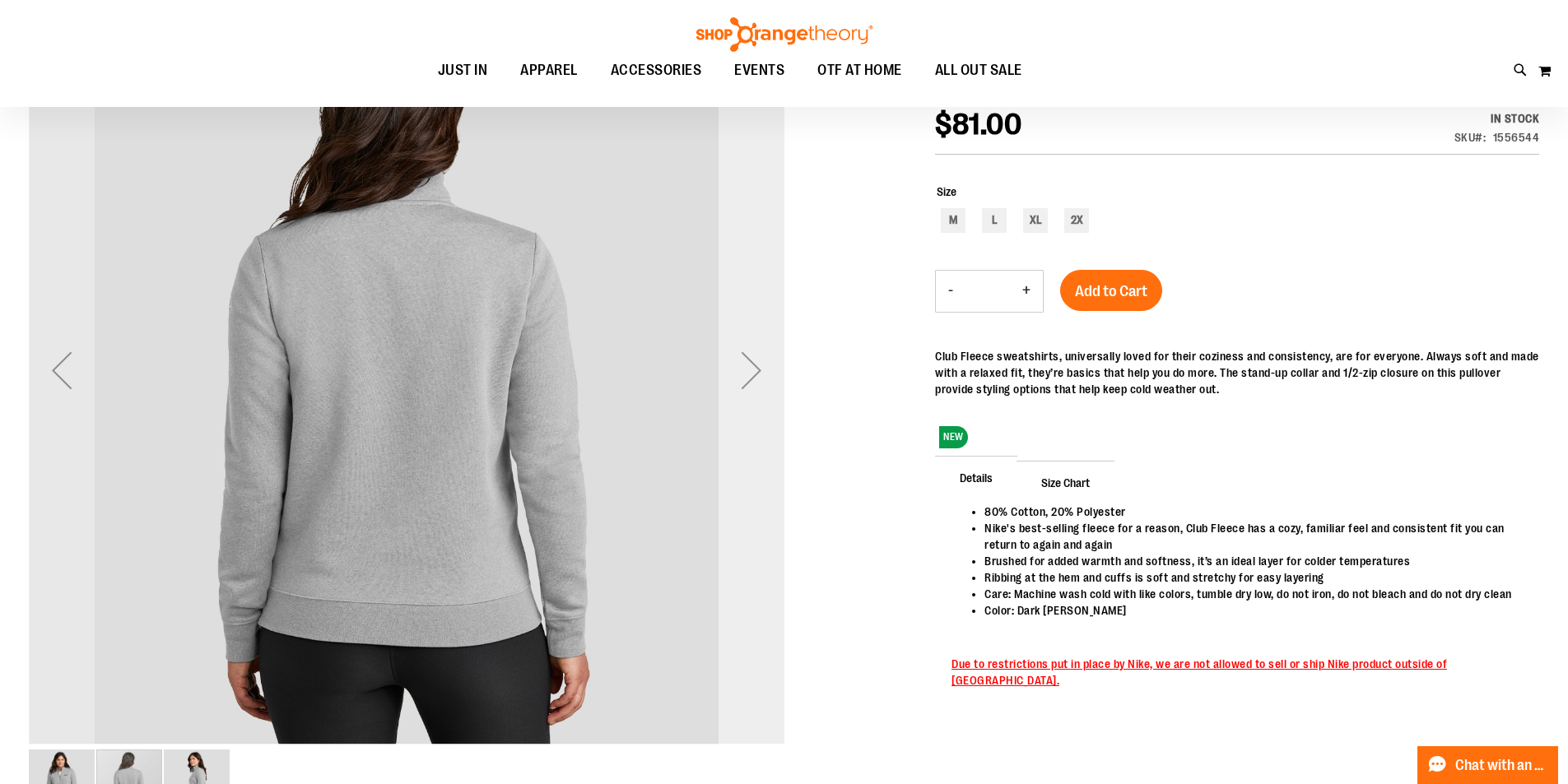
click at [744, 366] on div "Next" at bounding box center [751, 371] width 66 height 66
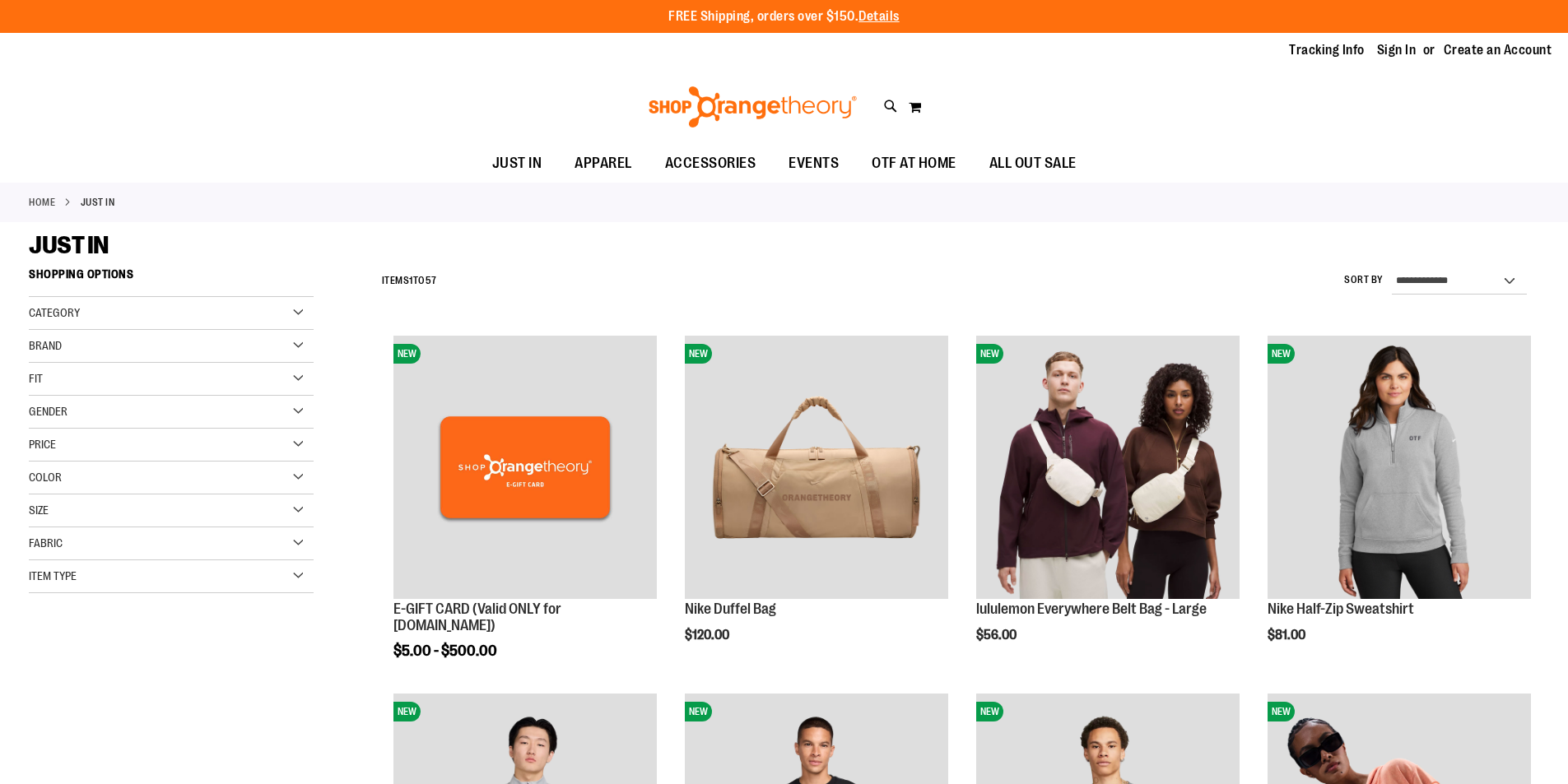
scroll to position [164, 0]
